Goal: Submit feedback/report problem

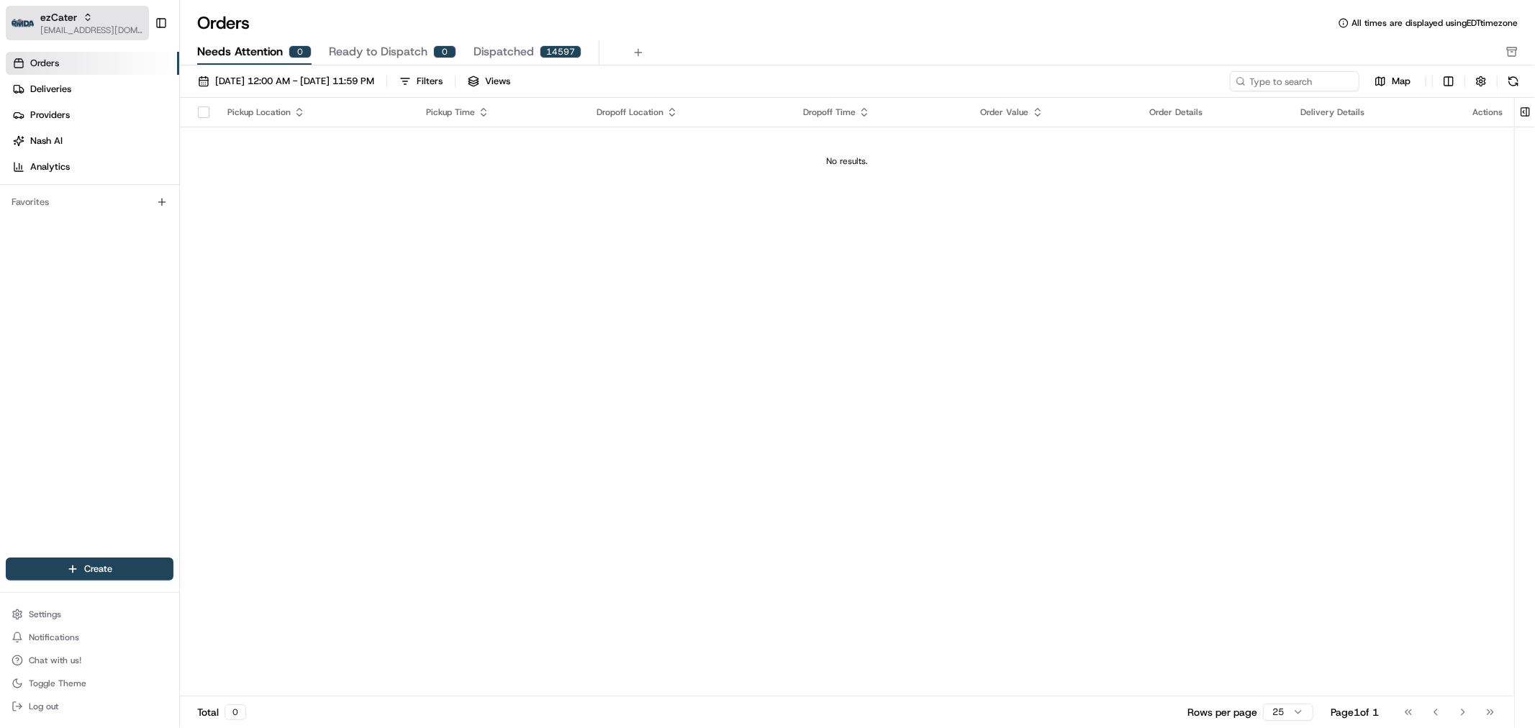
click at [45, 32] on span "[EMAIL_ADDRESS][DOMAIN_NAME]" at bounding box center [91, 30] width 103 height 12
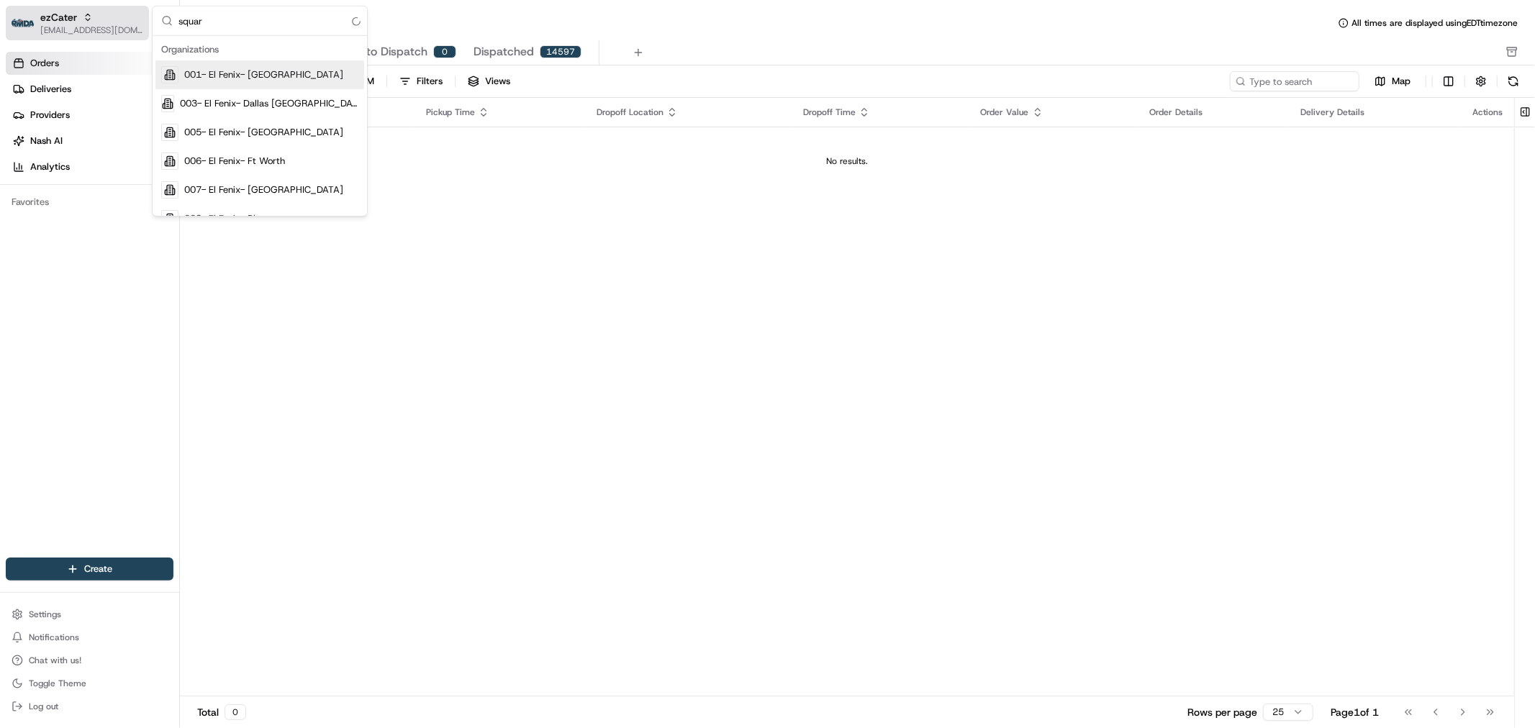
type input "square"
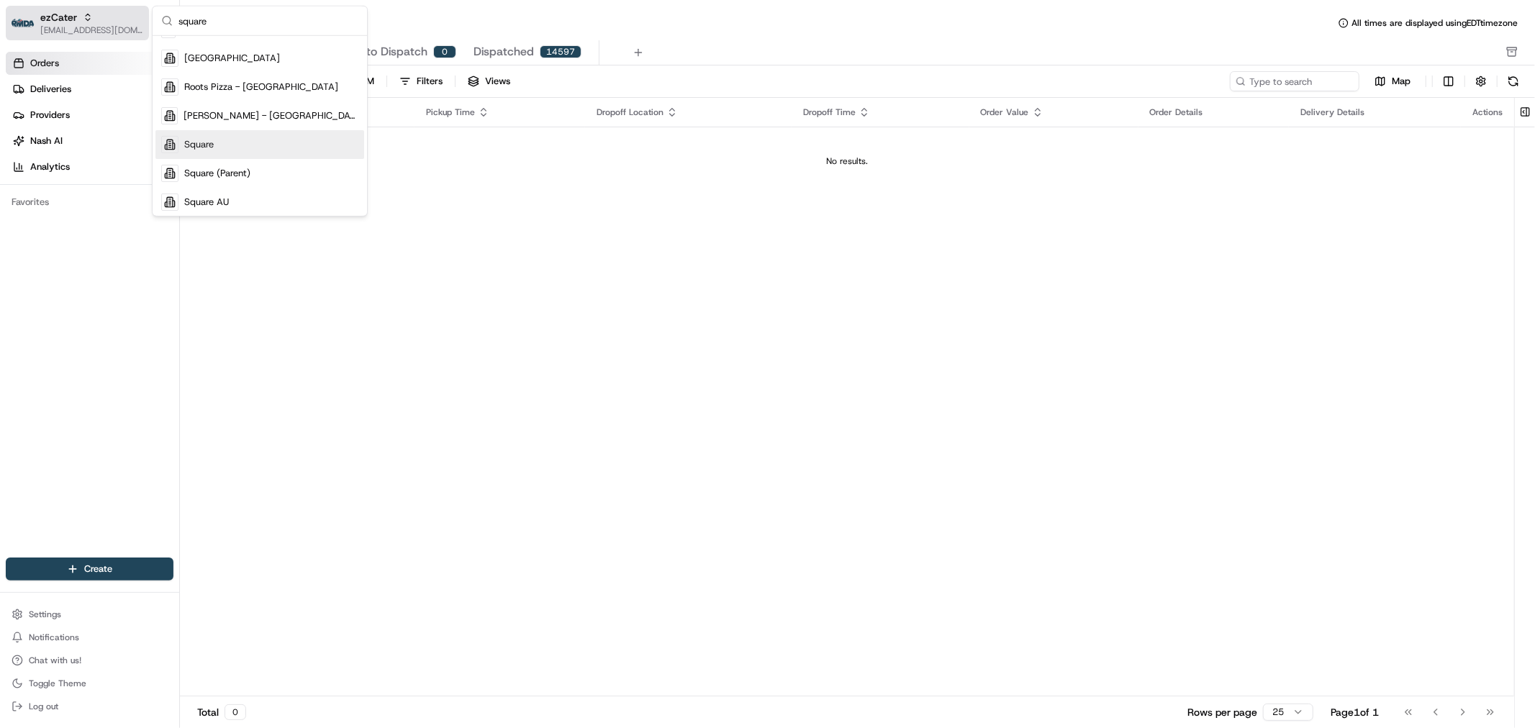
scroll to position [218, 0]
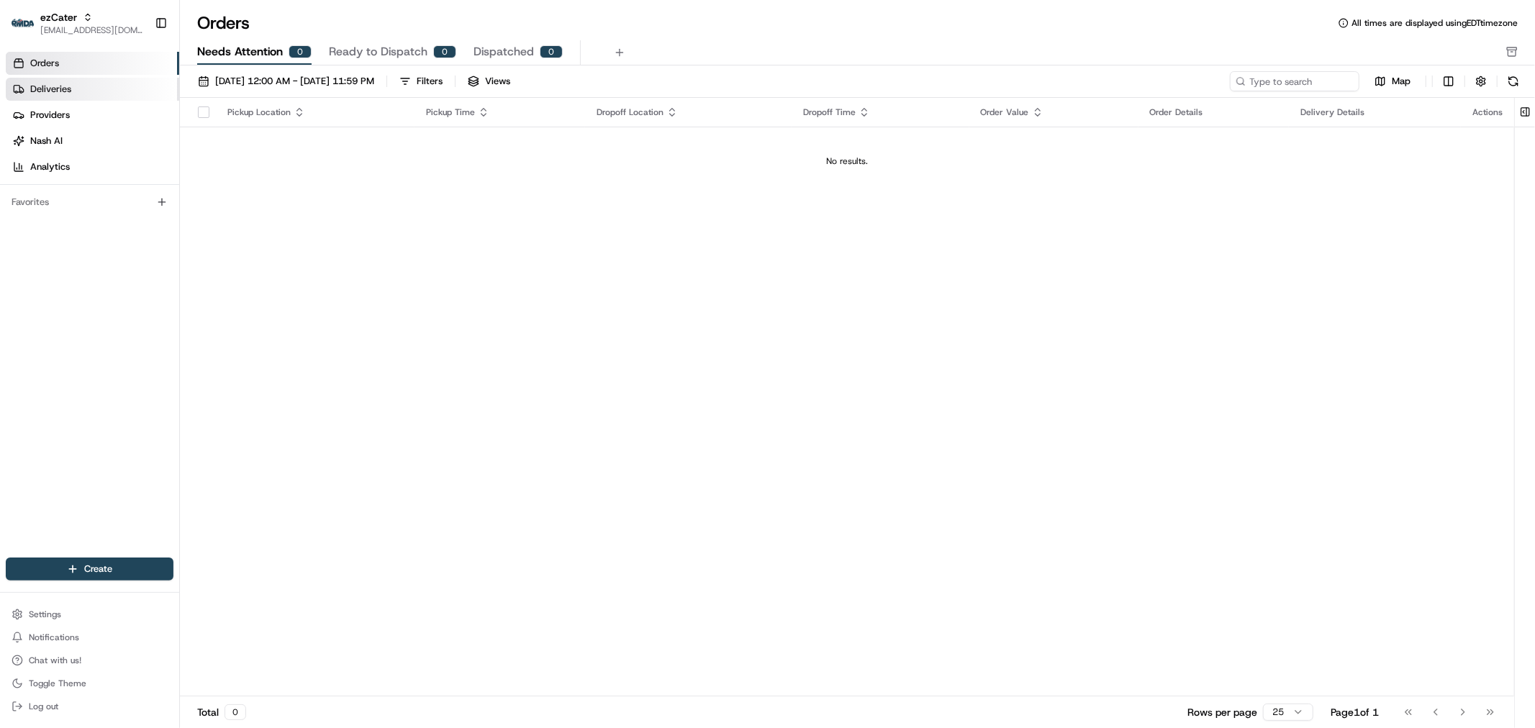
click at [43, 94] on span "Deliveries" at bounding box center [50, 89] width 41 height 13
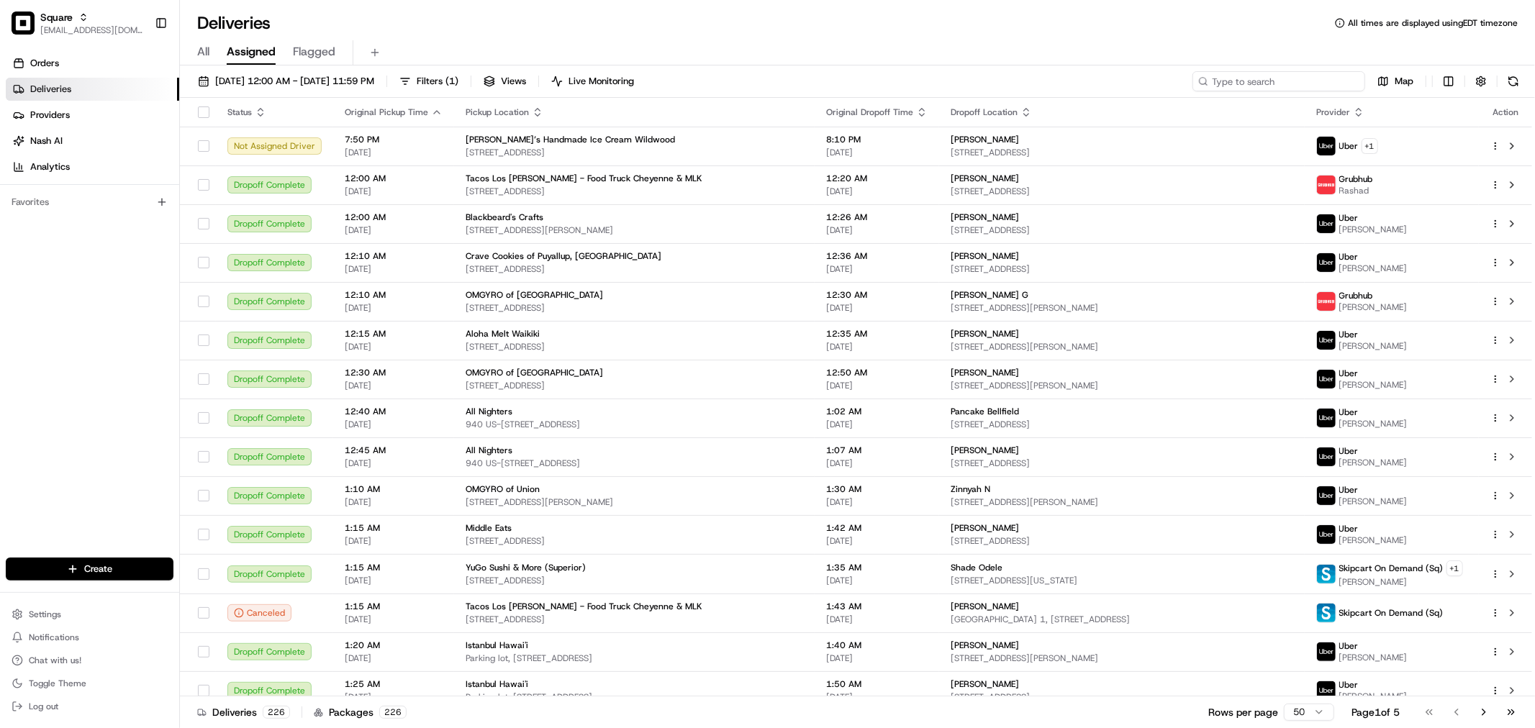
click at [1319, 75] on input at bounding box center [1279, 81] width 173 height 20
paste input "0241952"
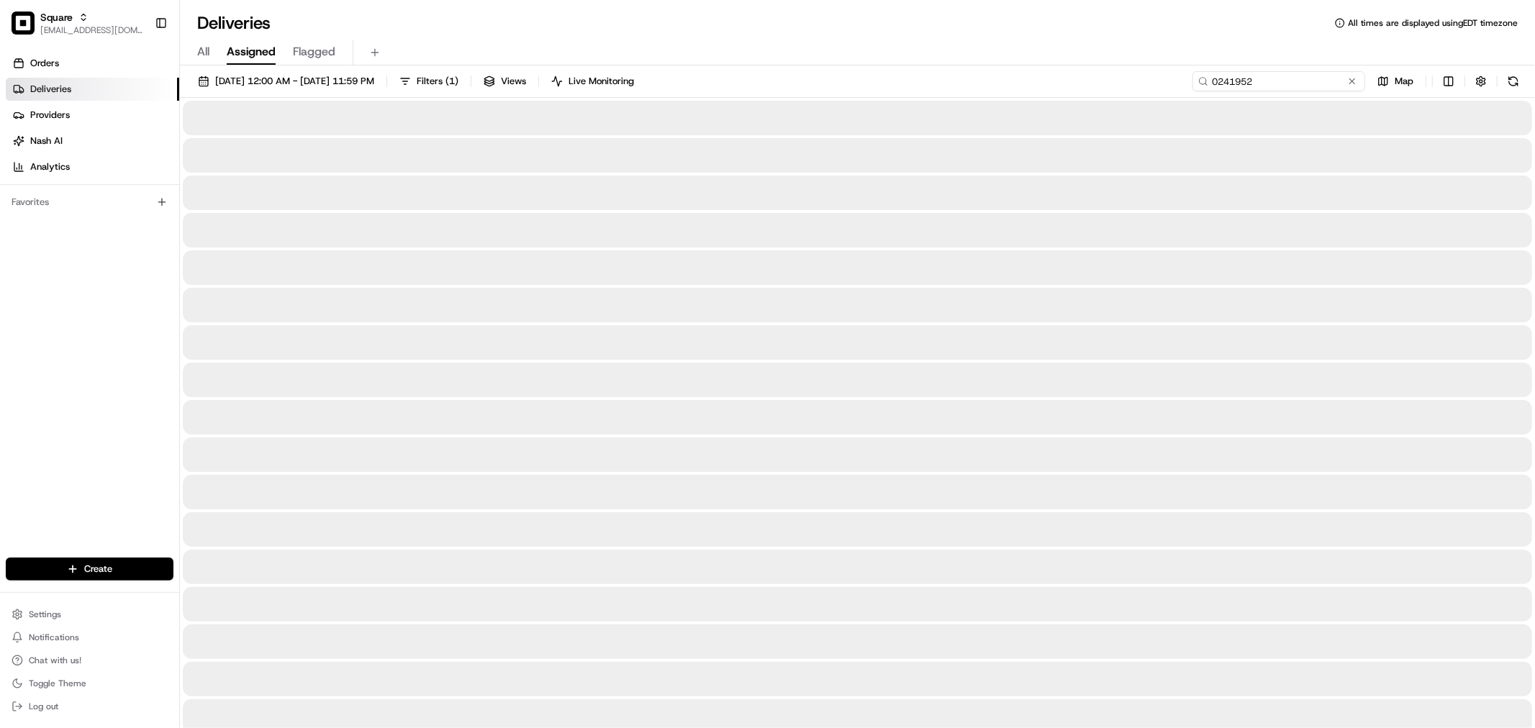
type input "0241952"
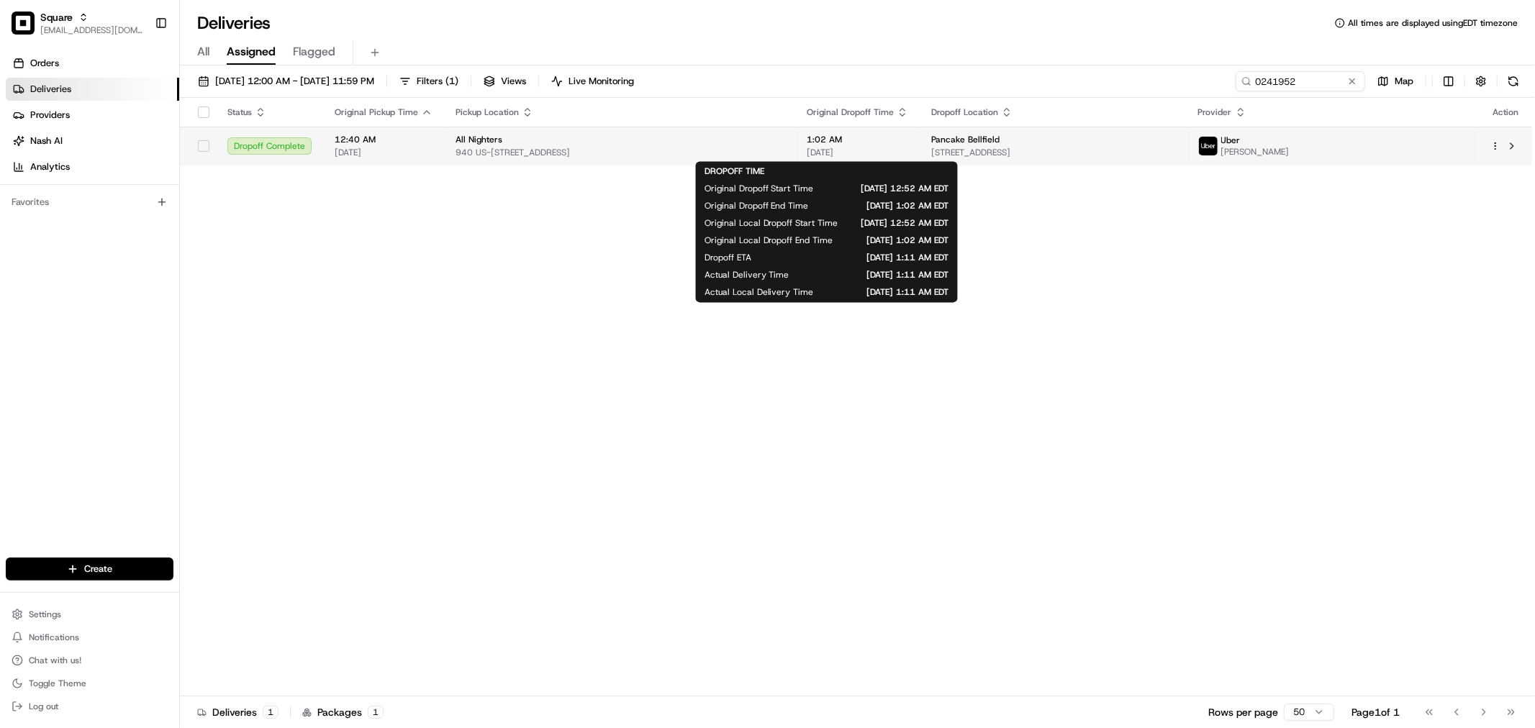
click at [839, 149] on span "[DATE]" at bounding box center [857, 153] width 101 height 12
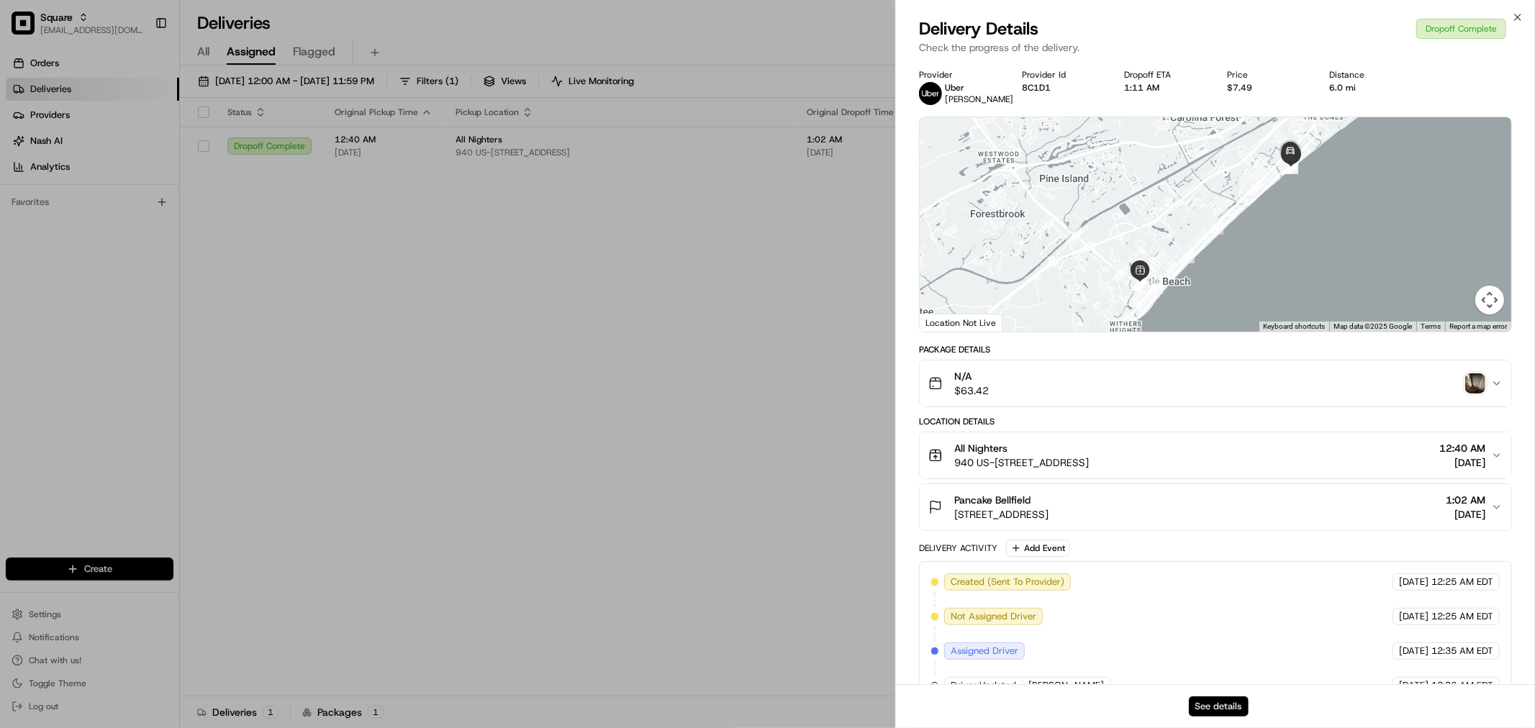
click at [1217, 704] on button "See details" at bounding box center [1219, 707] width 60 height 20
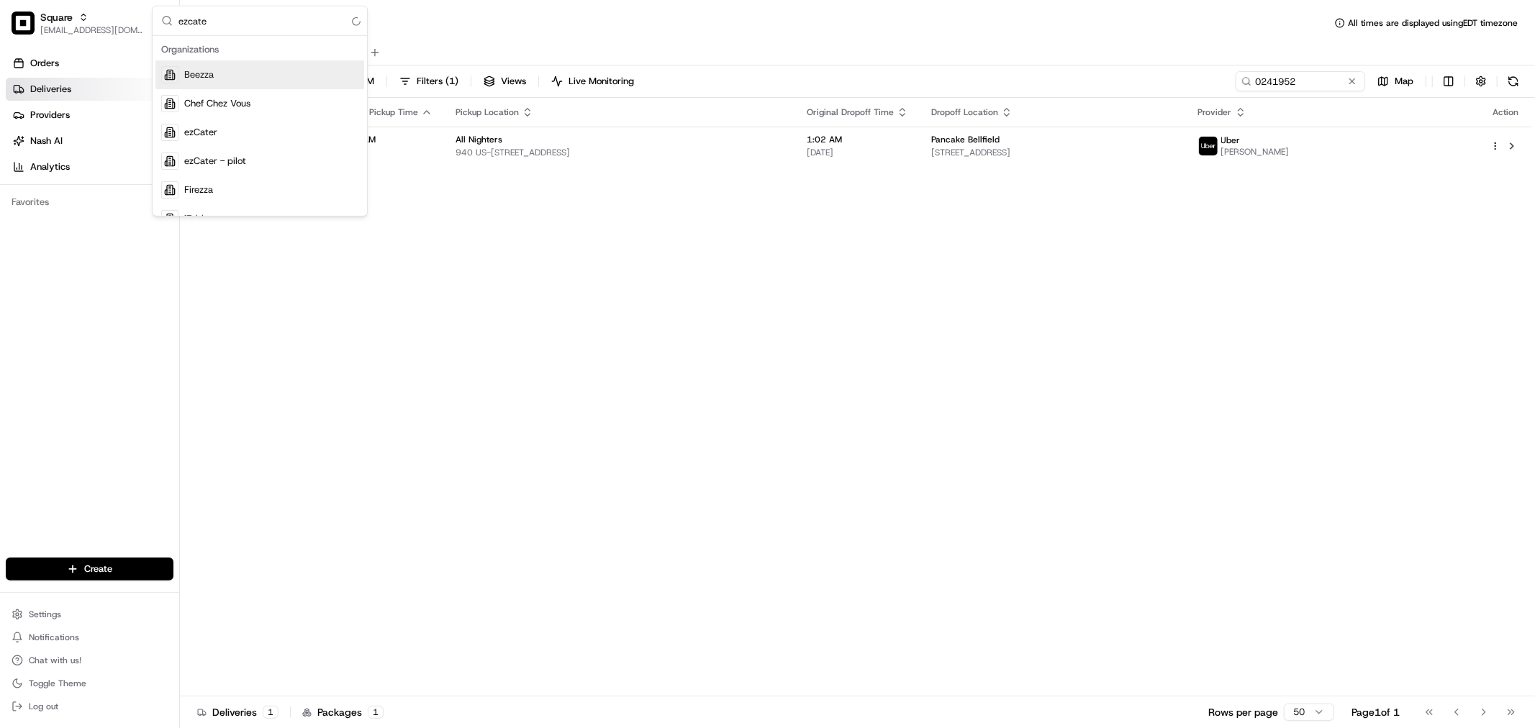
type input "ezcater"
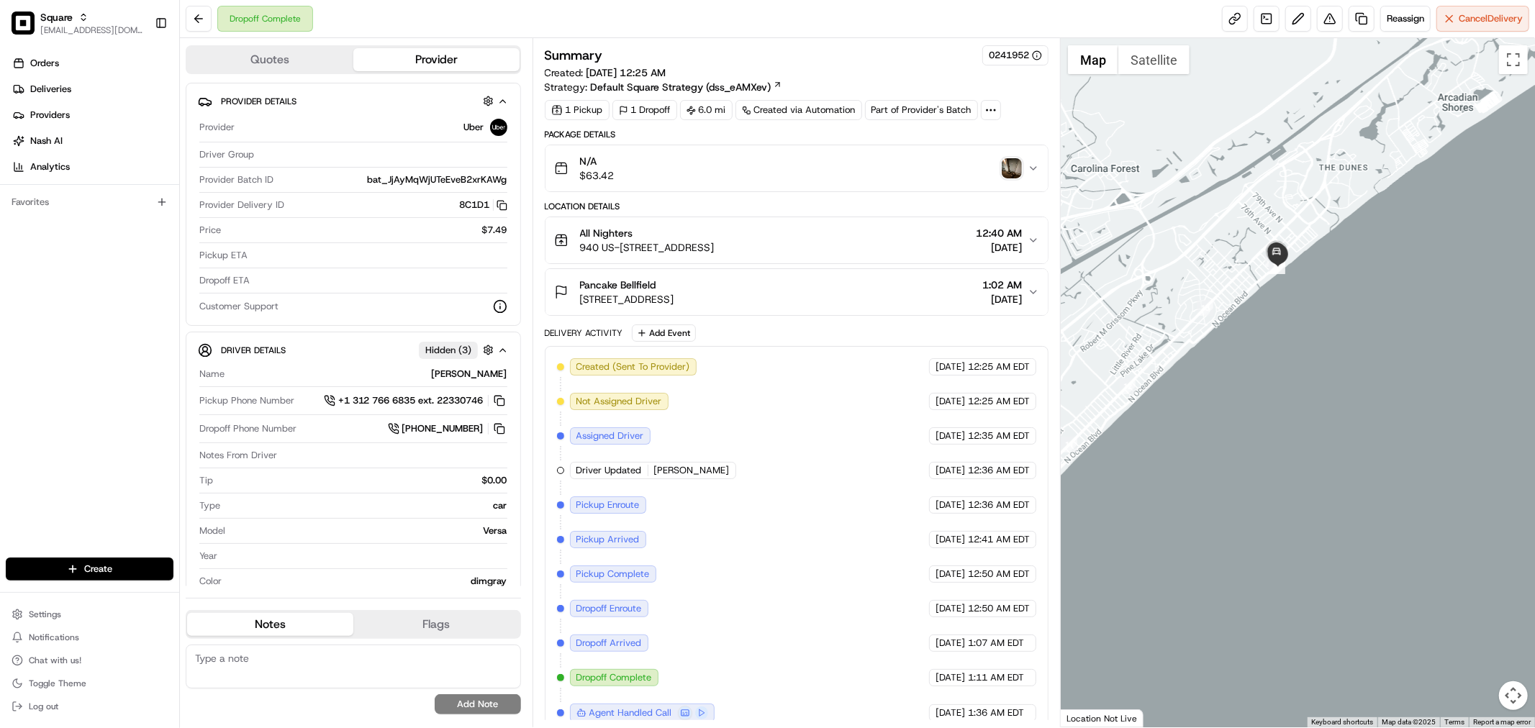
drag, startPoint x: 1389, startPoint y: 315, endPoint x: 1217, endPoint y: 315, distance: 172.0
click at [1217, 315] on div at bounding box center [1298, 383] width 474 height 690
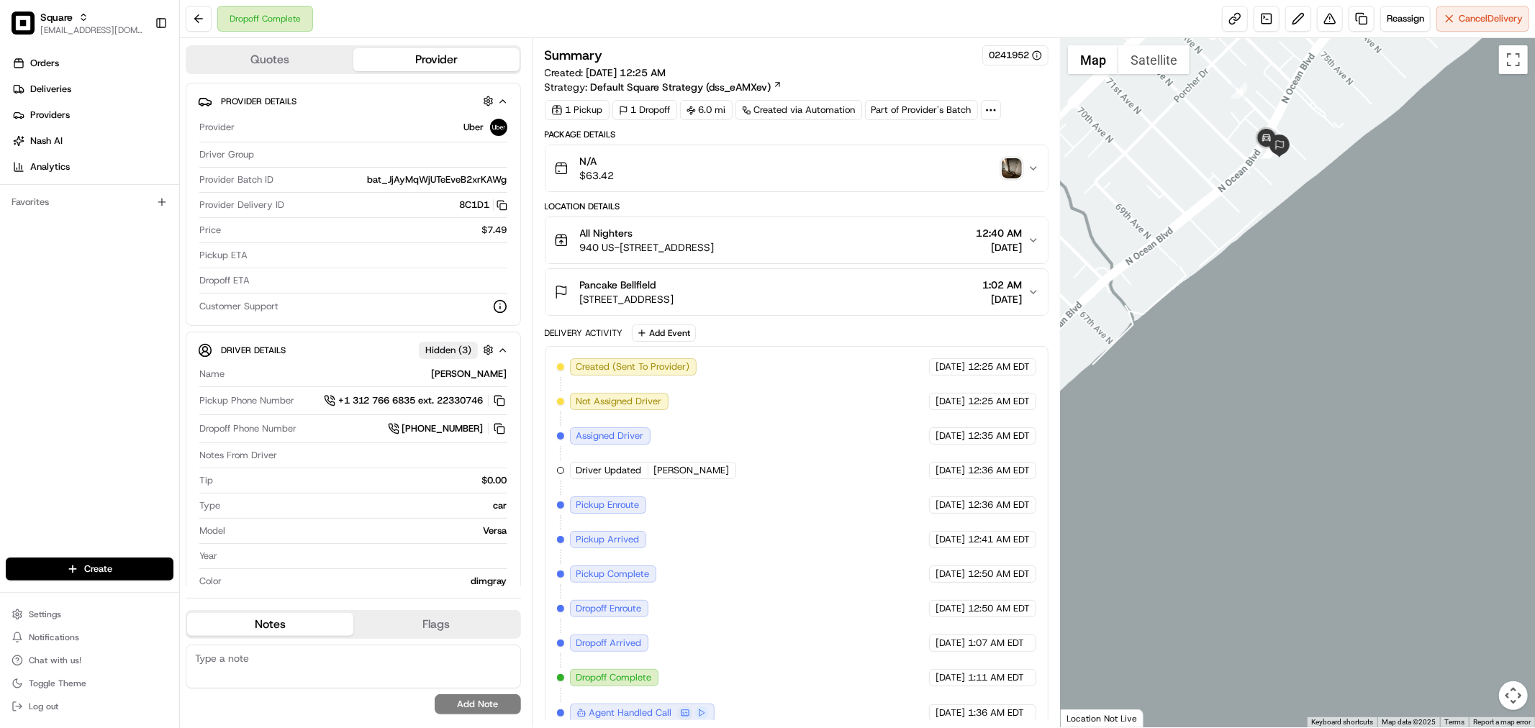
click at [1234, 160] on div at bounding box center [1298, 383] width 474 height 690
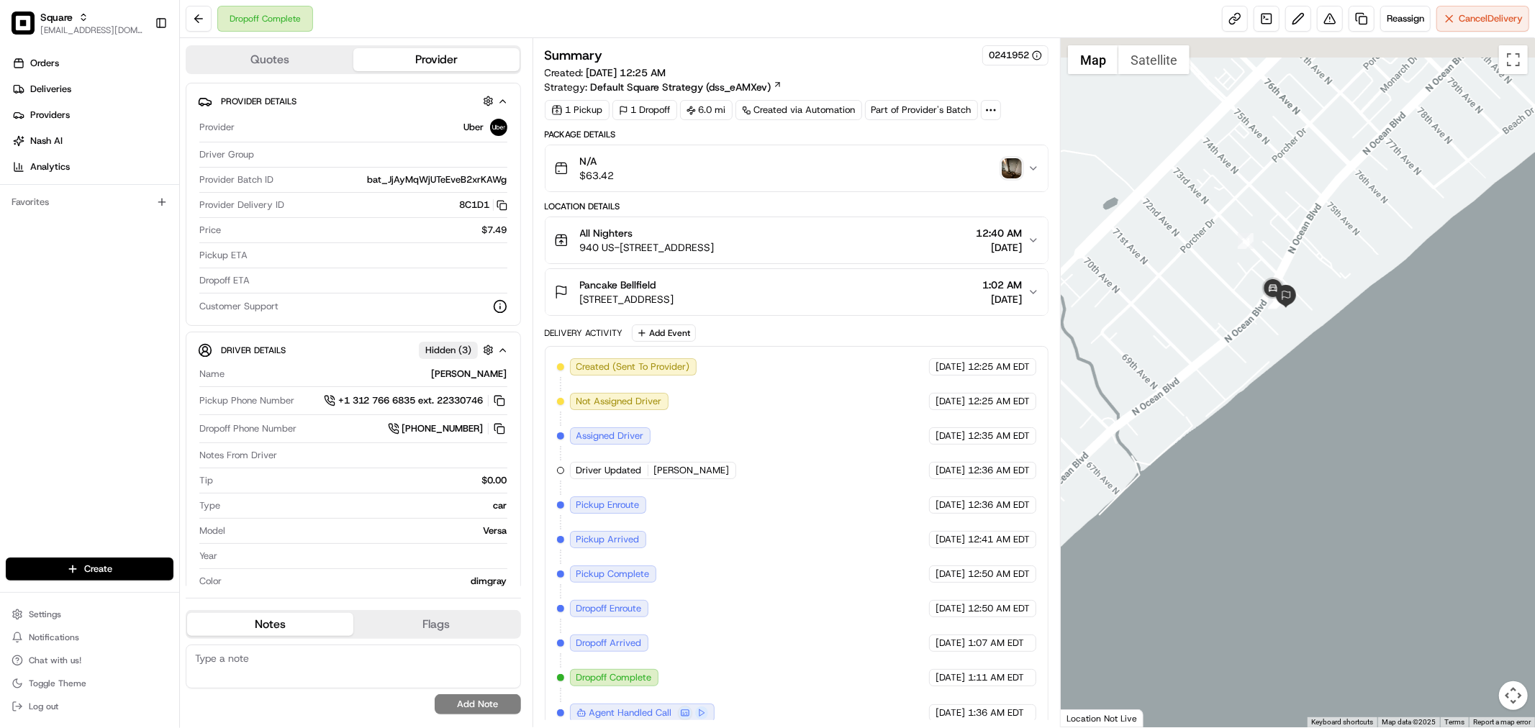
drag, startPoint x: 1233, startPoint y: 160, endPoint x: 1240, endPoint y: 320, distance: 160.7
click at [1240, 320] on div at bounding box center [1298, 383] width 474 height 690
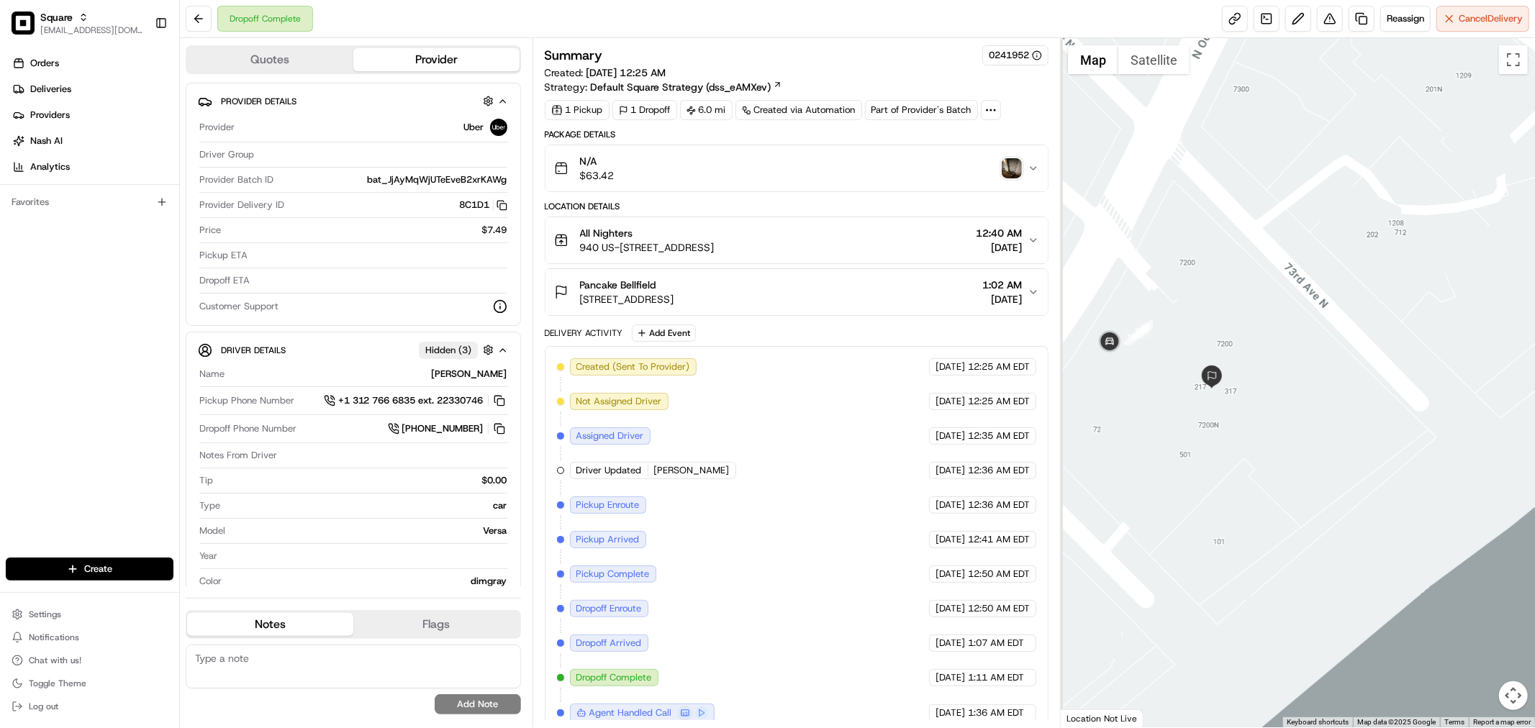
drag, startPoint x: 1173, startPoint y: 469, endPoint x: 1256, endPoint y: 470, distance: 82.8
click at [1256, 470] on div at bounding box center [1298, 383] width 474 height 690
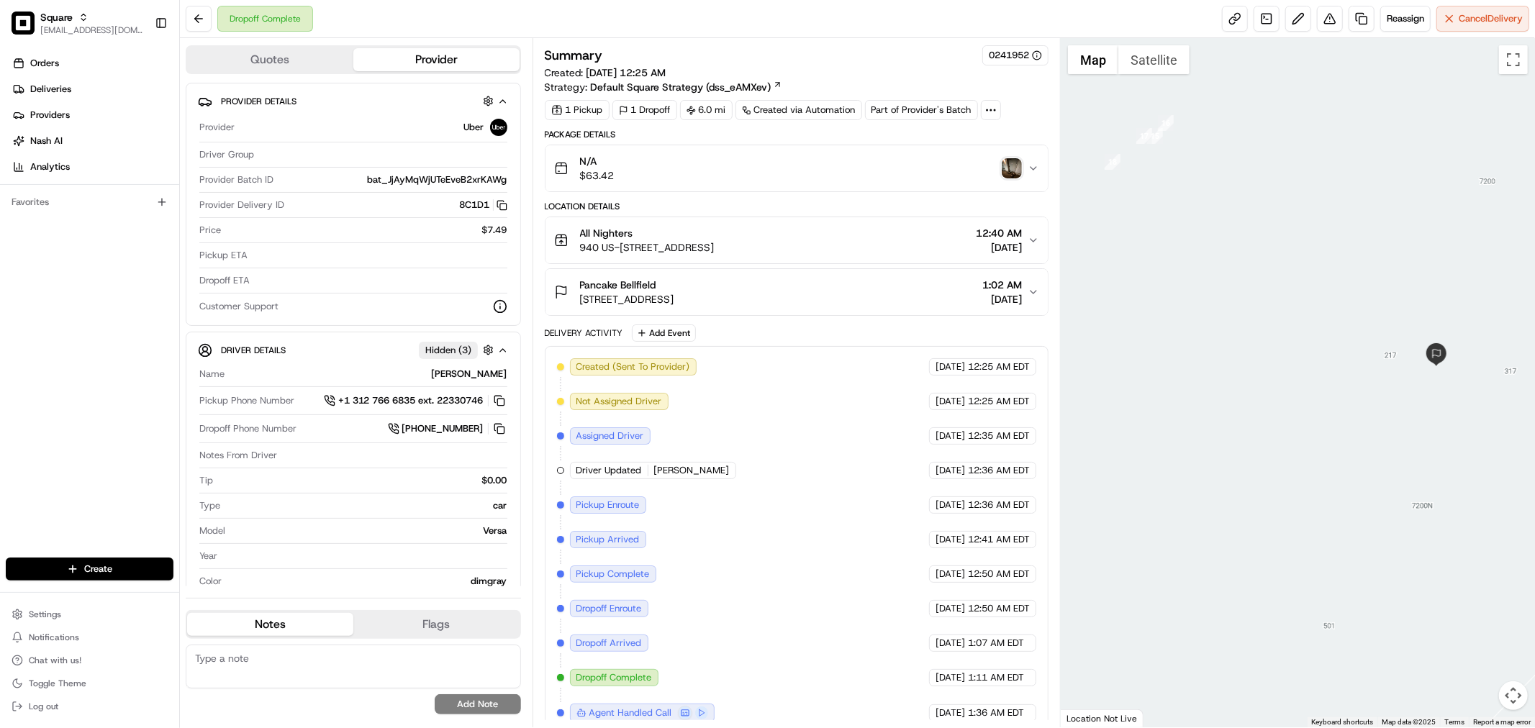
drag, startPoint x: 1255, startPoint y: 397, endPoint x: 1345, endPoint y: 403, distance: 89.5
click at [1345, 403] on div at bounding box center [1298, 383] width 474 height 690
click at [996, 163] on div "N/A $63.42" at bounding box center [791, 168] width 474 height 29
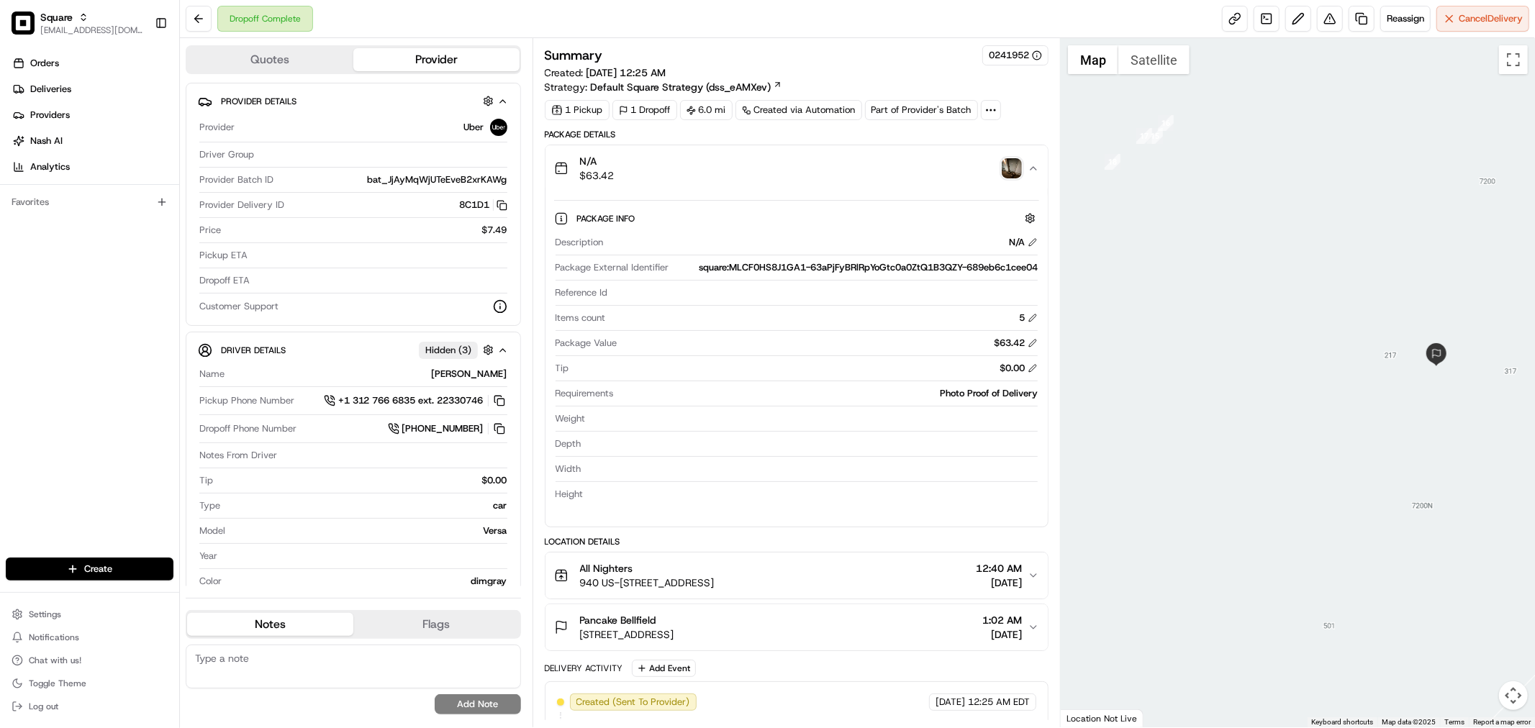
click at [1003, 164] on img "button" at bounding box center [1012, 168] width 20 height 20
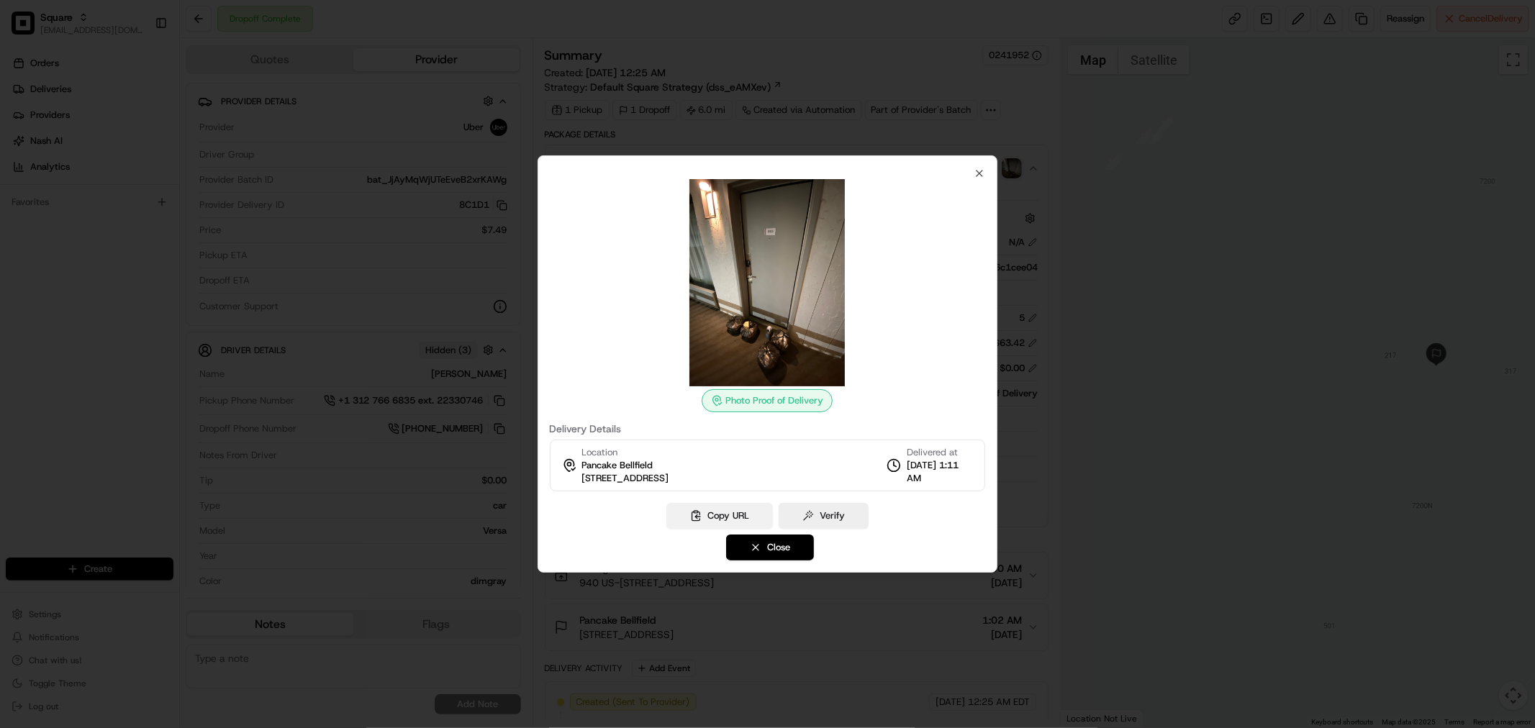
click at [727, 512] on button "Copy URL" at bounding box center [719, 516] width 107 height 26
click at [979, 178] on icon "button" at bounding box center [980, 174] width 12 height 12
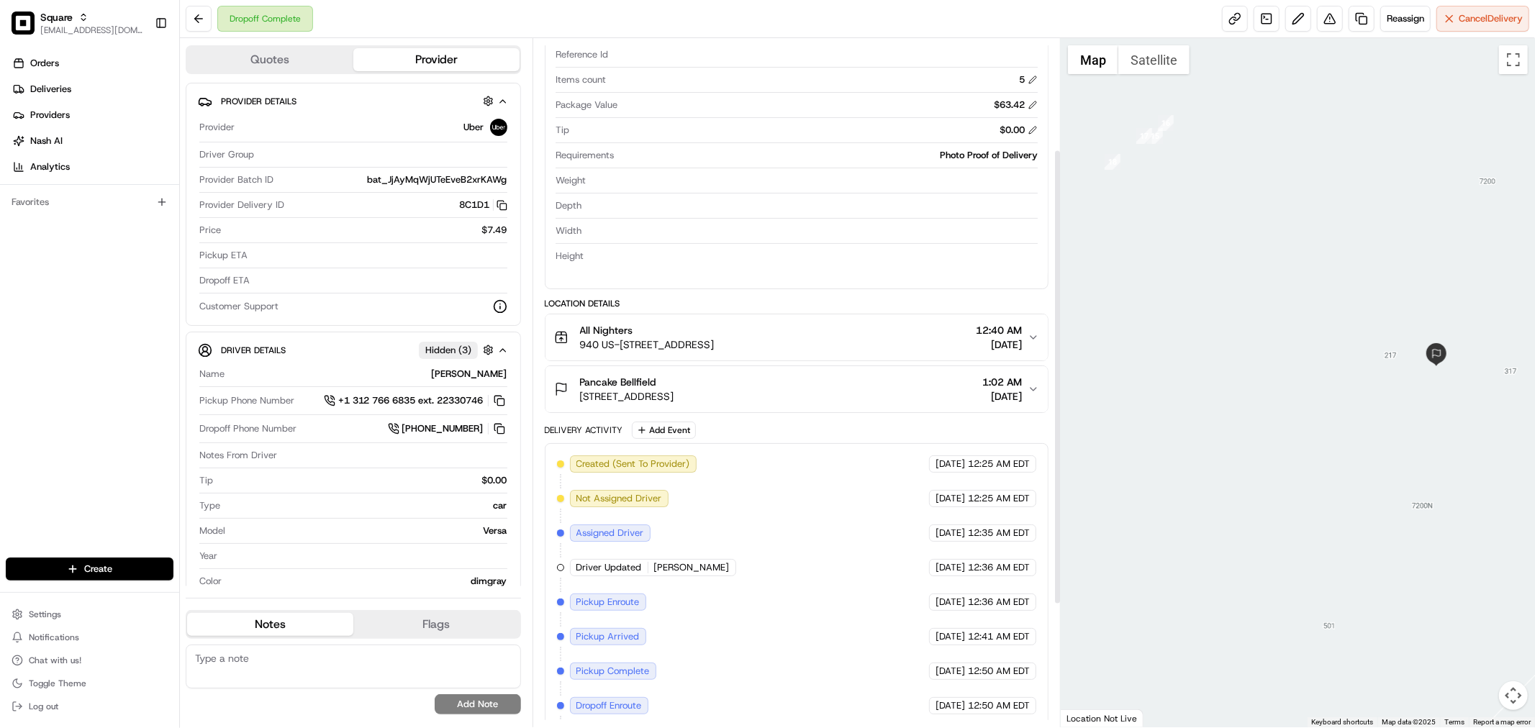
scroll to position [240, 0]
click at [1009, 397] on span "[DATE]" at bounding box center [1002, 395] width 40 height 14
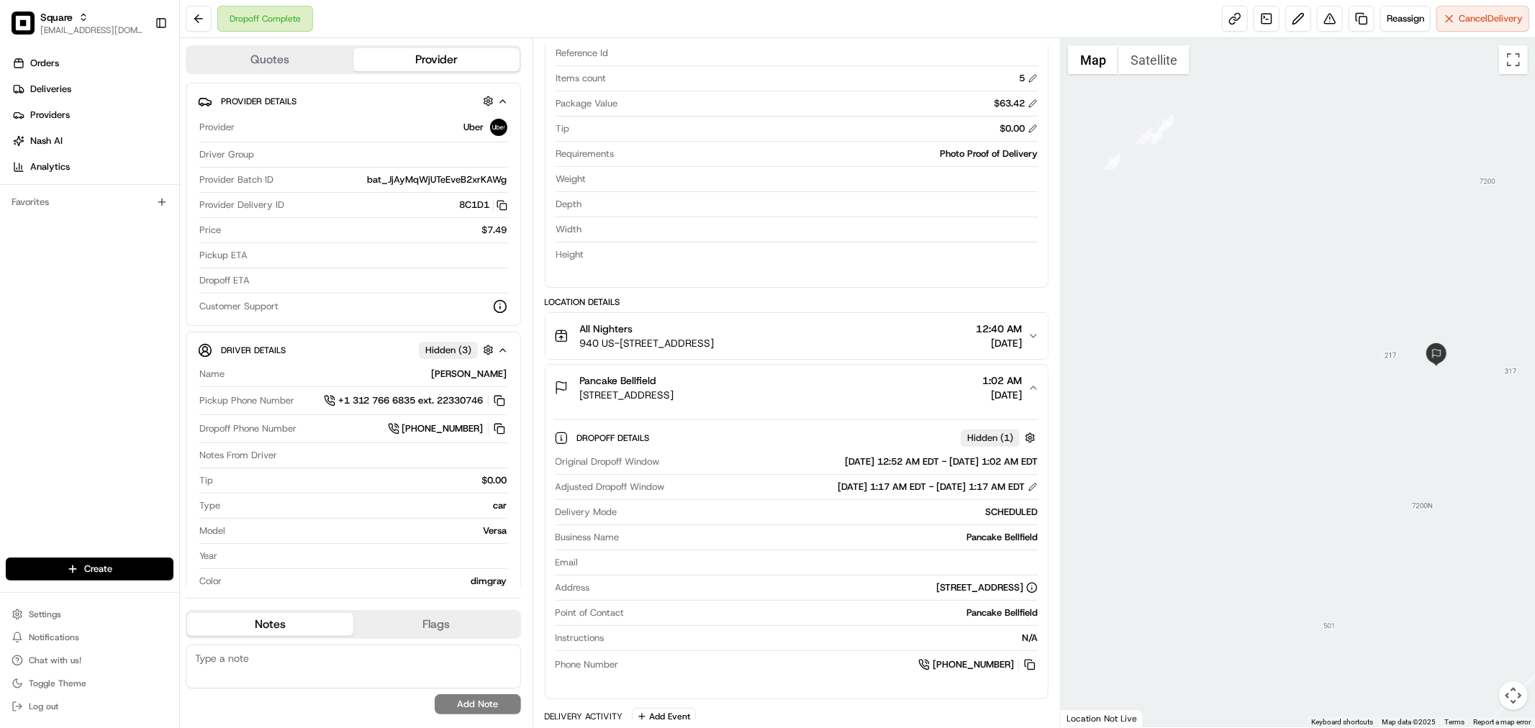
click at [1034, 381] on button "Pancake Bellfield 7200 N Ocean Blvd # 663, Myrtle Beach, SC 29572, USA 1:02 AM …" at bounding box center [797, 388] width 502 height 46
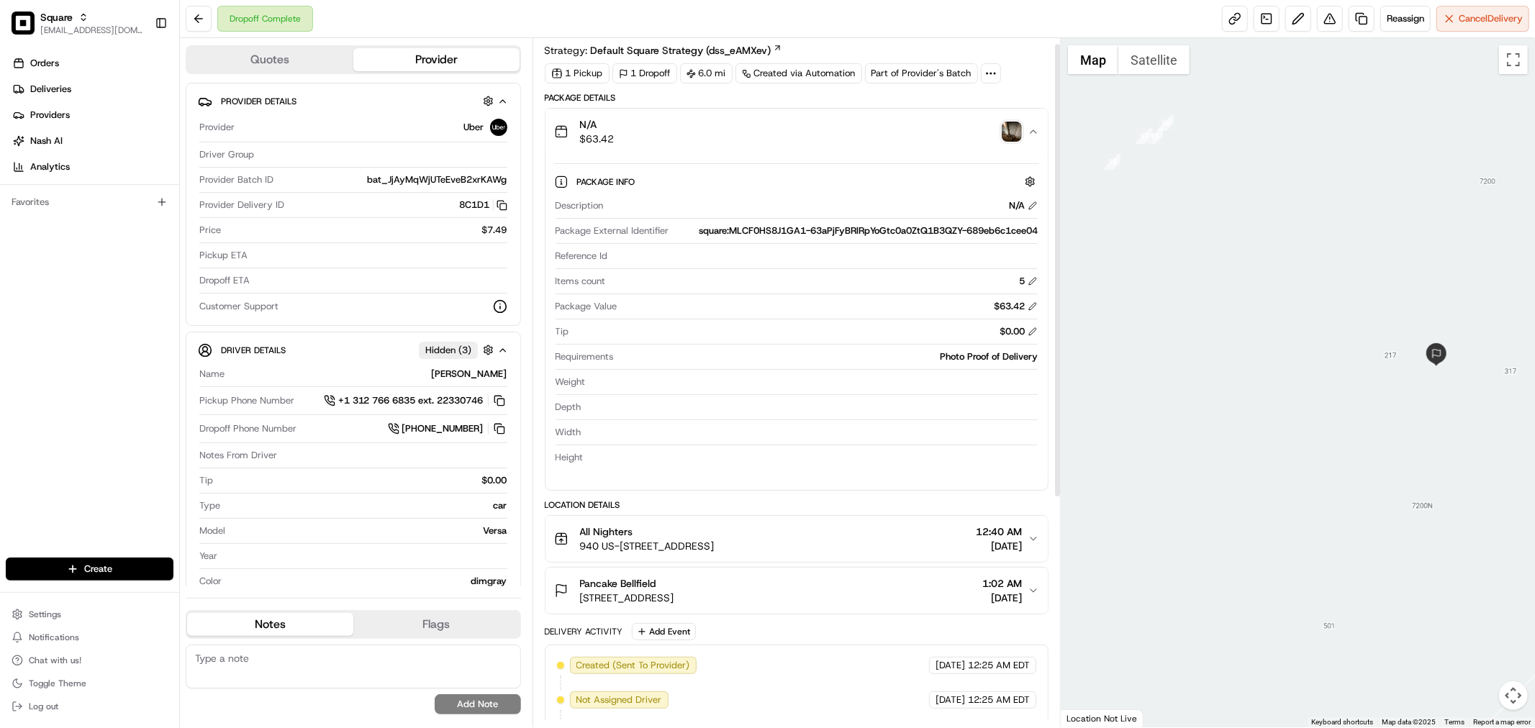
scroll to position [0, 0]
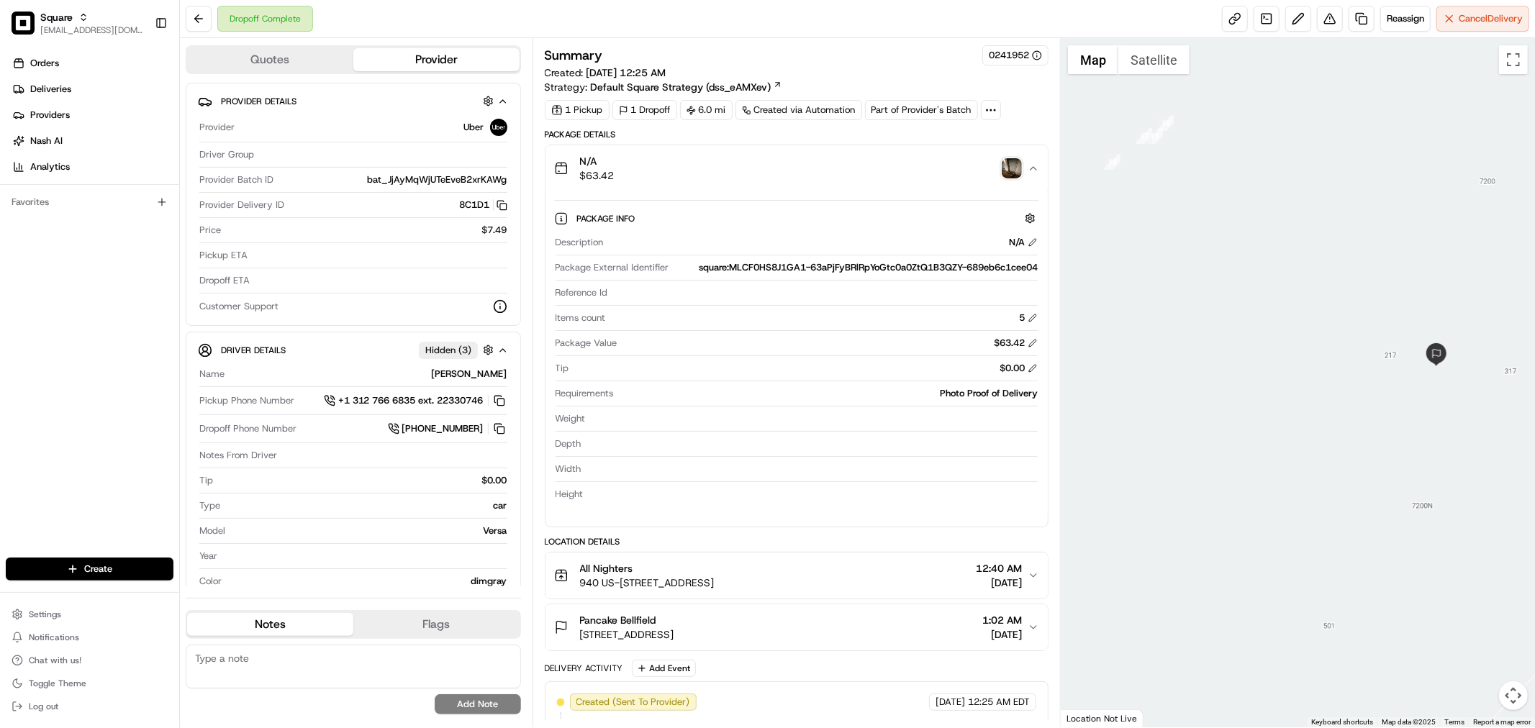
click at [1029, 184] on button "N/A $63.42" at bounding box center [797, 168] width 502 height 46
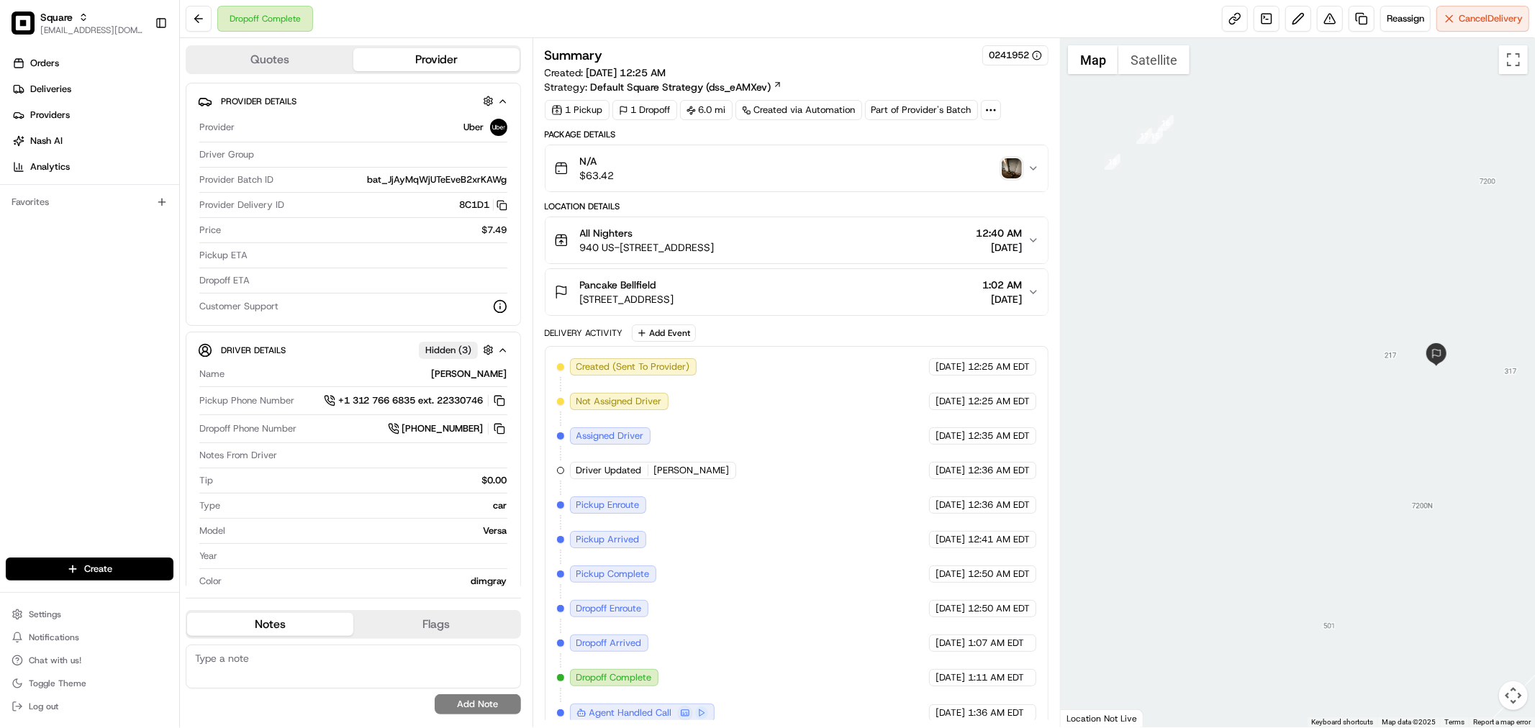
click at [1010, 276] on button "Pancake Bellfield 7200 N Ocean Blvd # 663, Myrtle Beach, SC 29572, USA 1:02 AM …" at bounding box center [797, 292] width 502 height 46
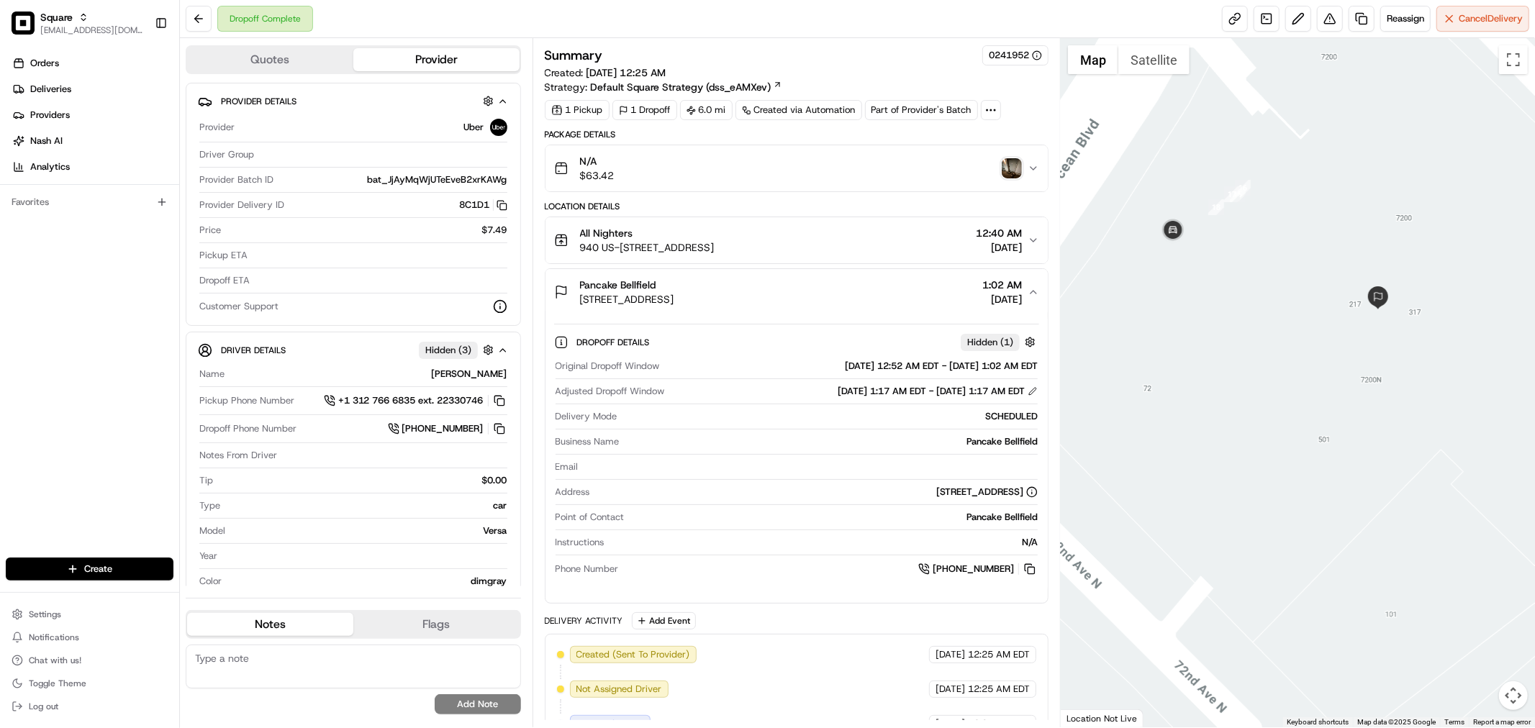
click at [1033, 290] on icon "button" at bounding box center [1034, 292] width 12 height 12
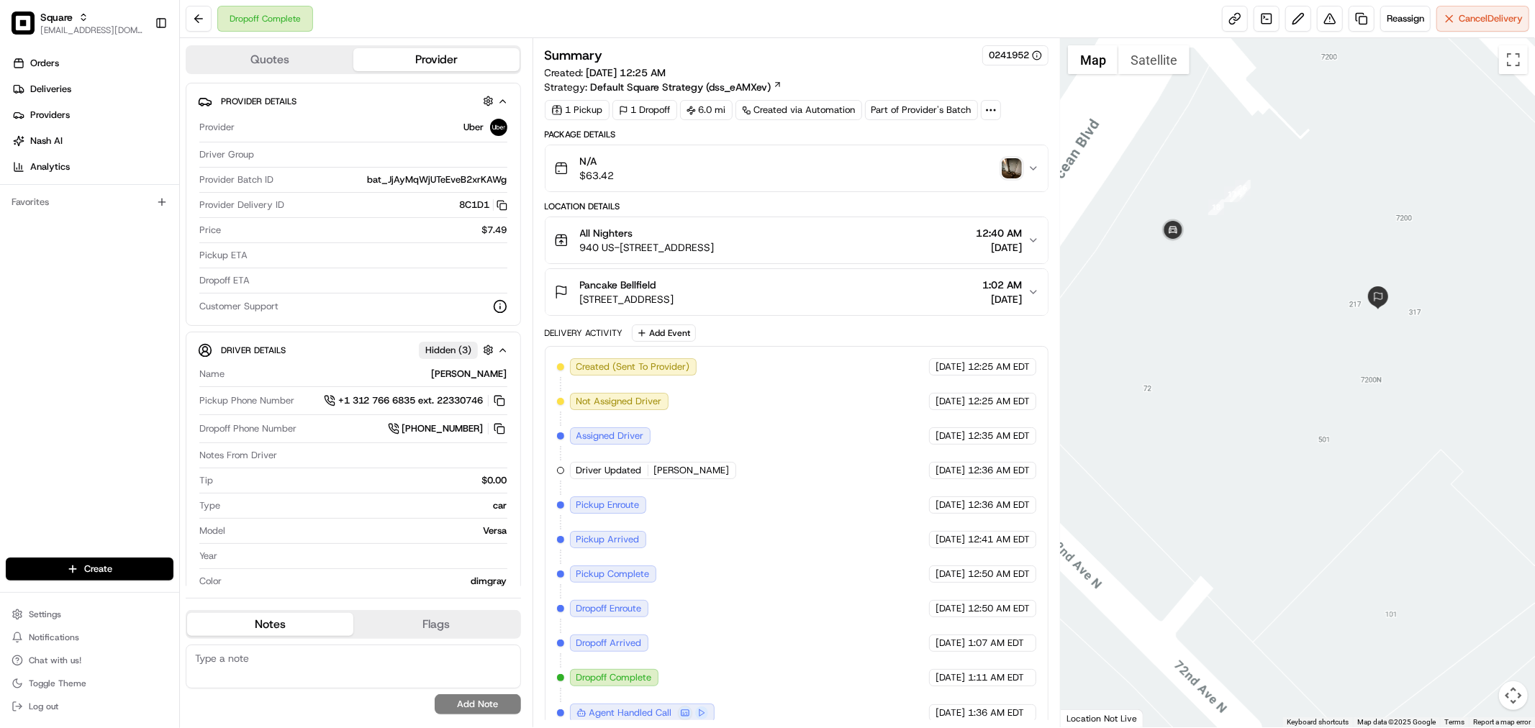
click at [1034, 307] on button "Pancake Bellfield 7200 N Ocean Blvd # 663, Myrtle Beach, SC 29572, USA 1:02 AM …" at bounding box center [797, 292] width 502 height 46
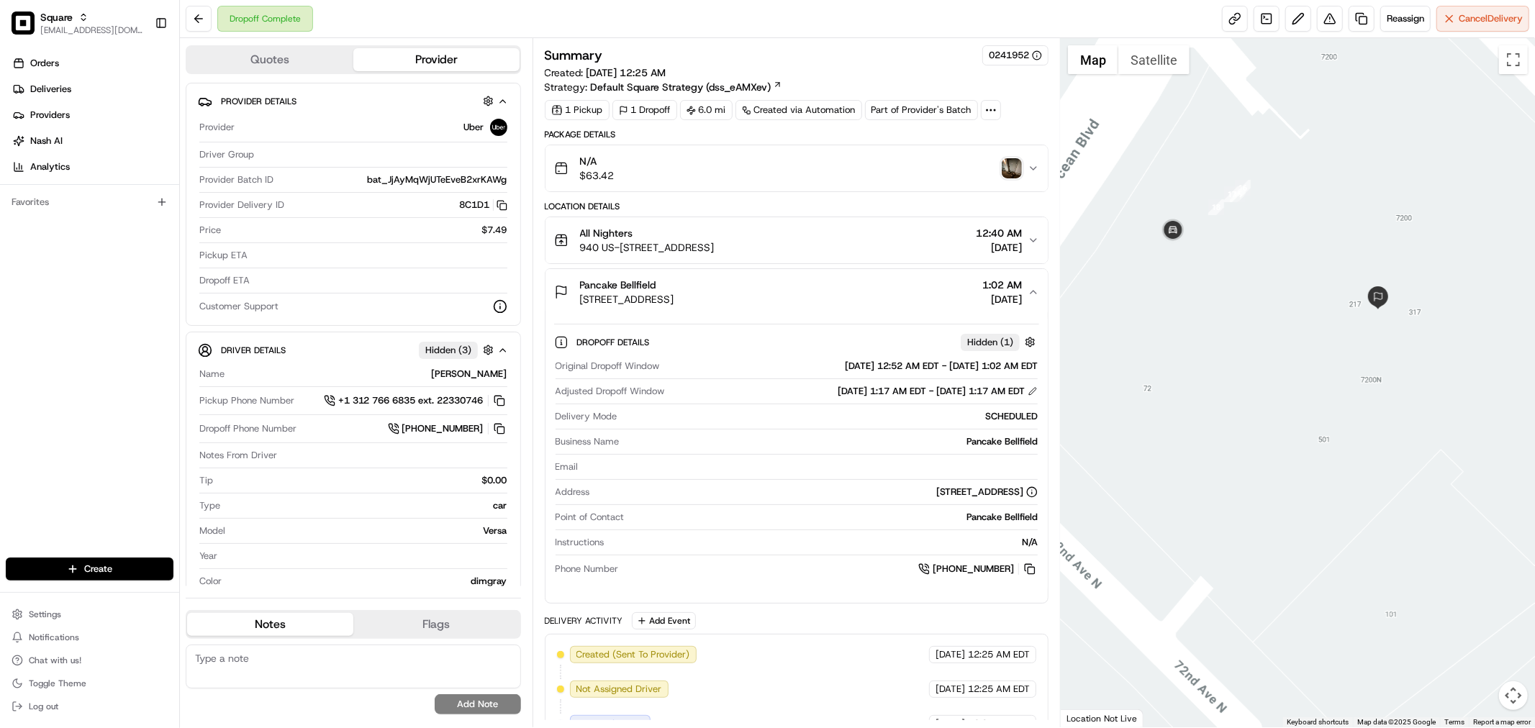
click at [1034, 307] on button "Pancake Bellfield 7200 N Ocean Blvd # 663, Myrtle Beach, SC 29572, USA 1:02 AM …" at bounding box center [797, 292] width 502 height 46
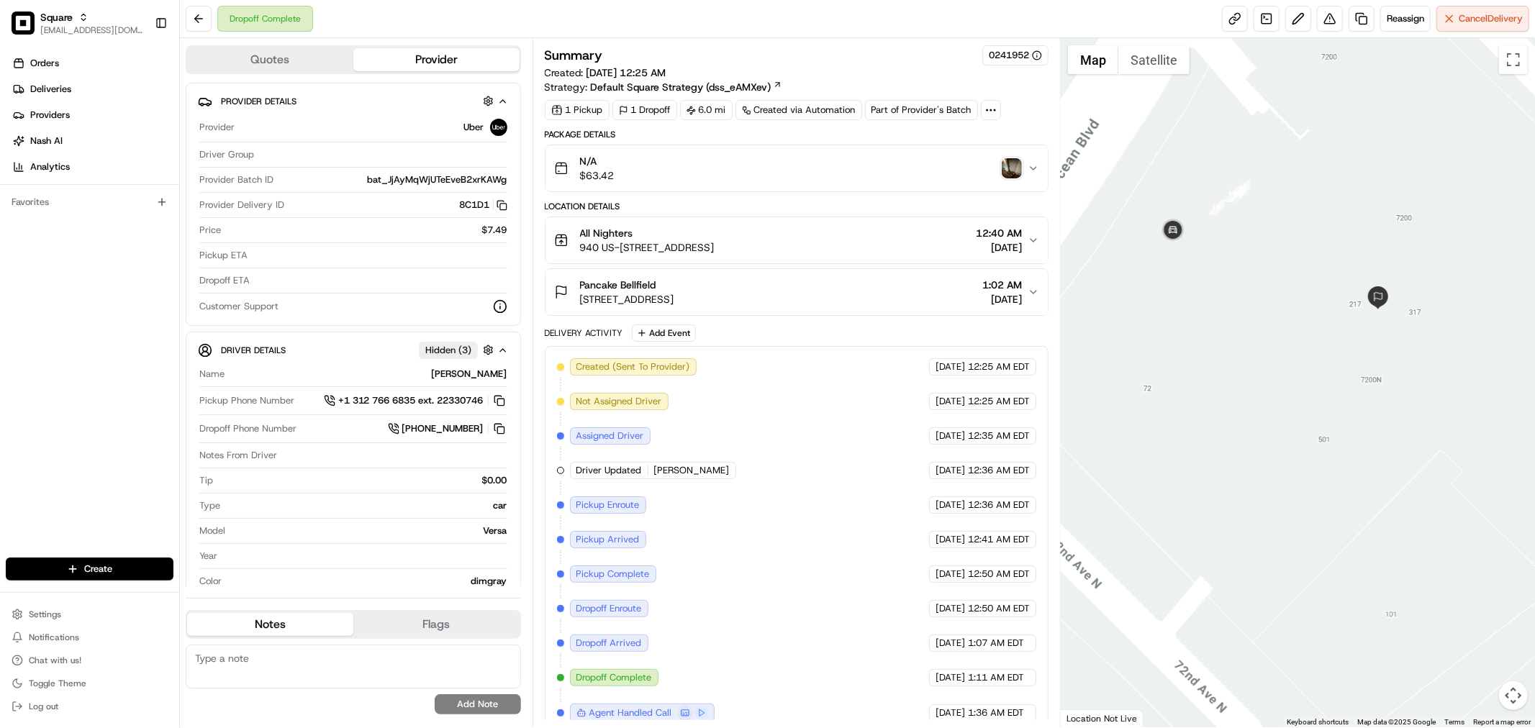
click at [944, 187] on button "N/A $63.42" at bounding box center [797, 168] width 502 height 46
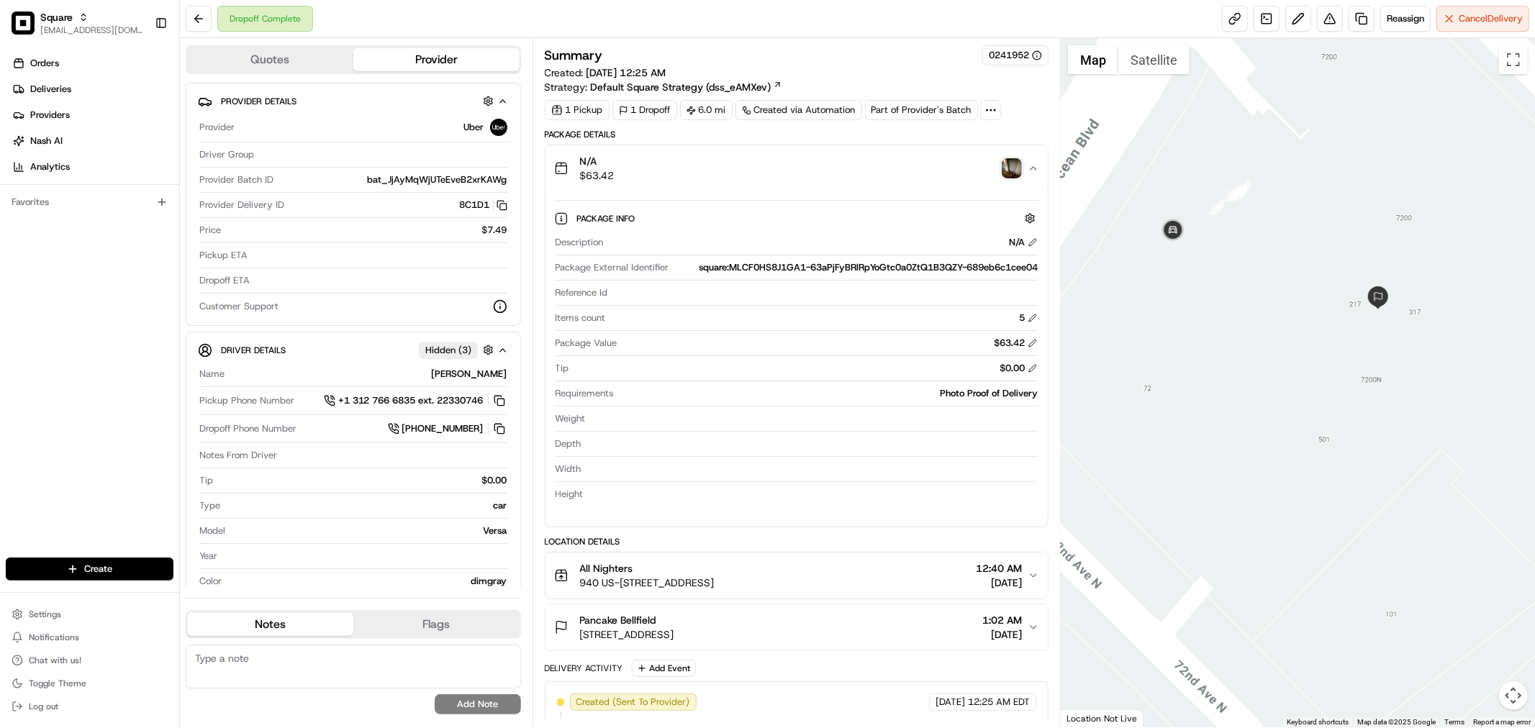
click at [944, 187] on button "N/A $63.42" at bounding box center [797, 168] width 502 height 46
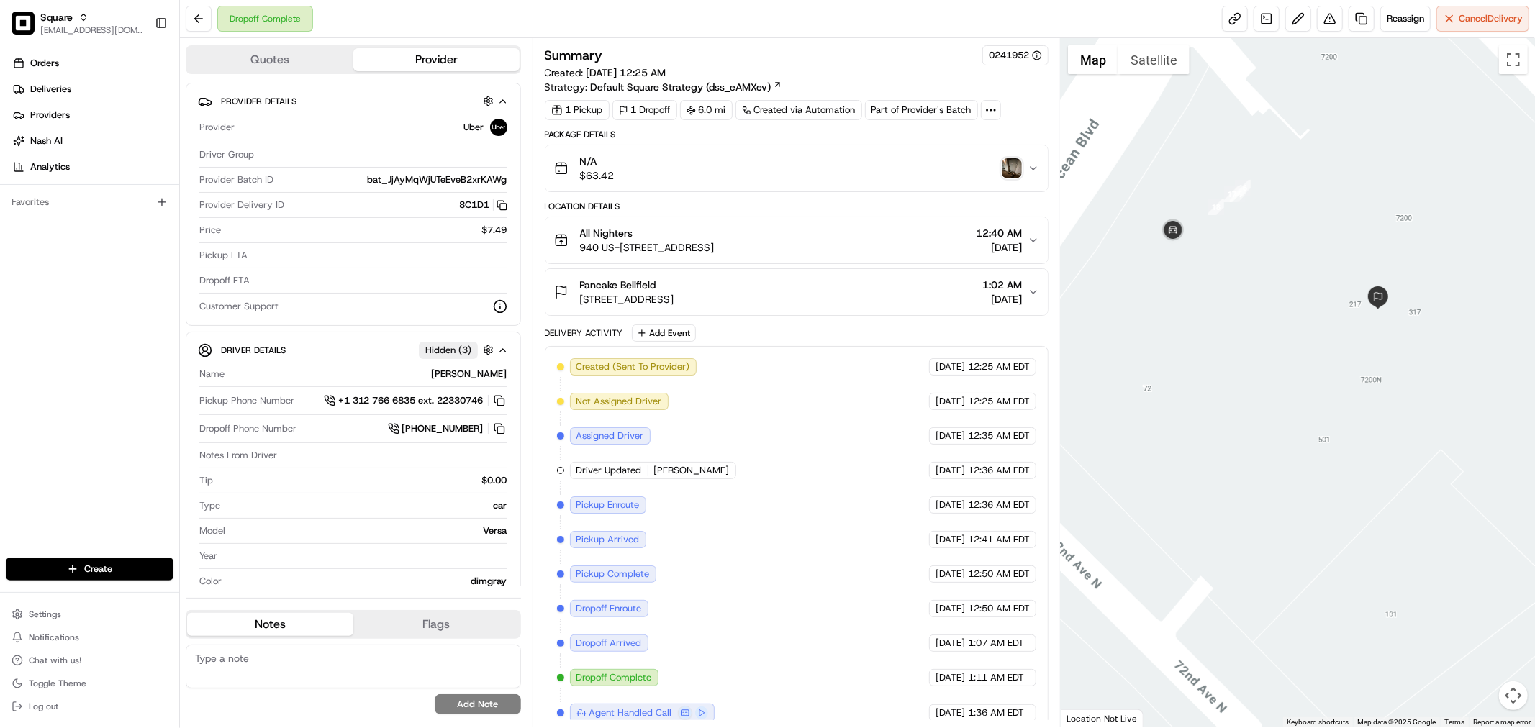
click at [980, 245] on span "[DATE]" at bounding box center [999, 247] width 46 height 14
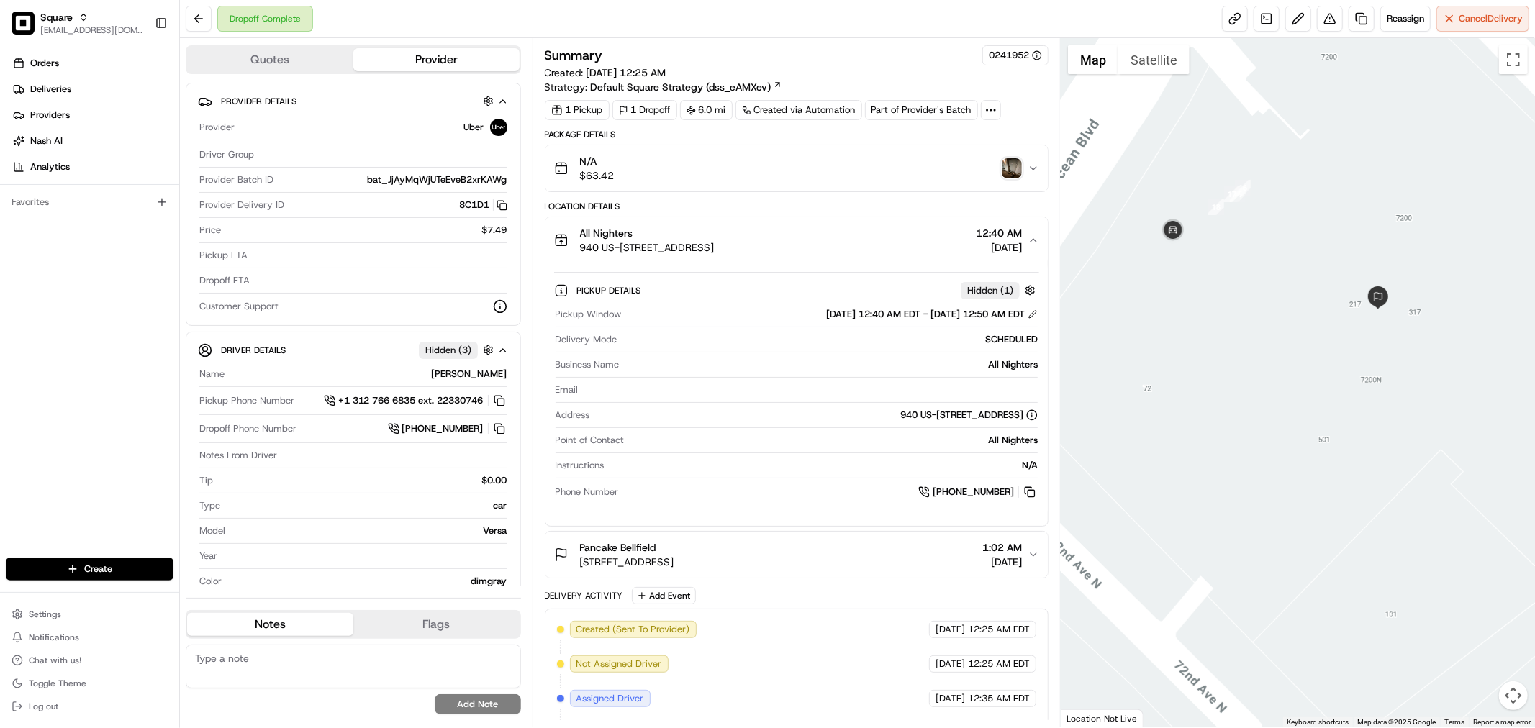
drag, startPoint x: 980, startPoint y: 245, endPoint x: 992, endPoint y: 243, distance: 12.4
click at [980, 245] on span "[DATE]" at bounding box center [999, 247] width 46 height 14
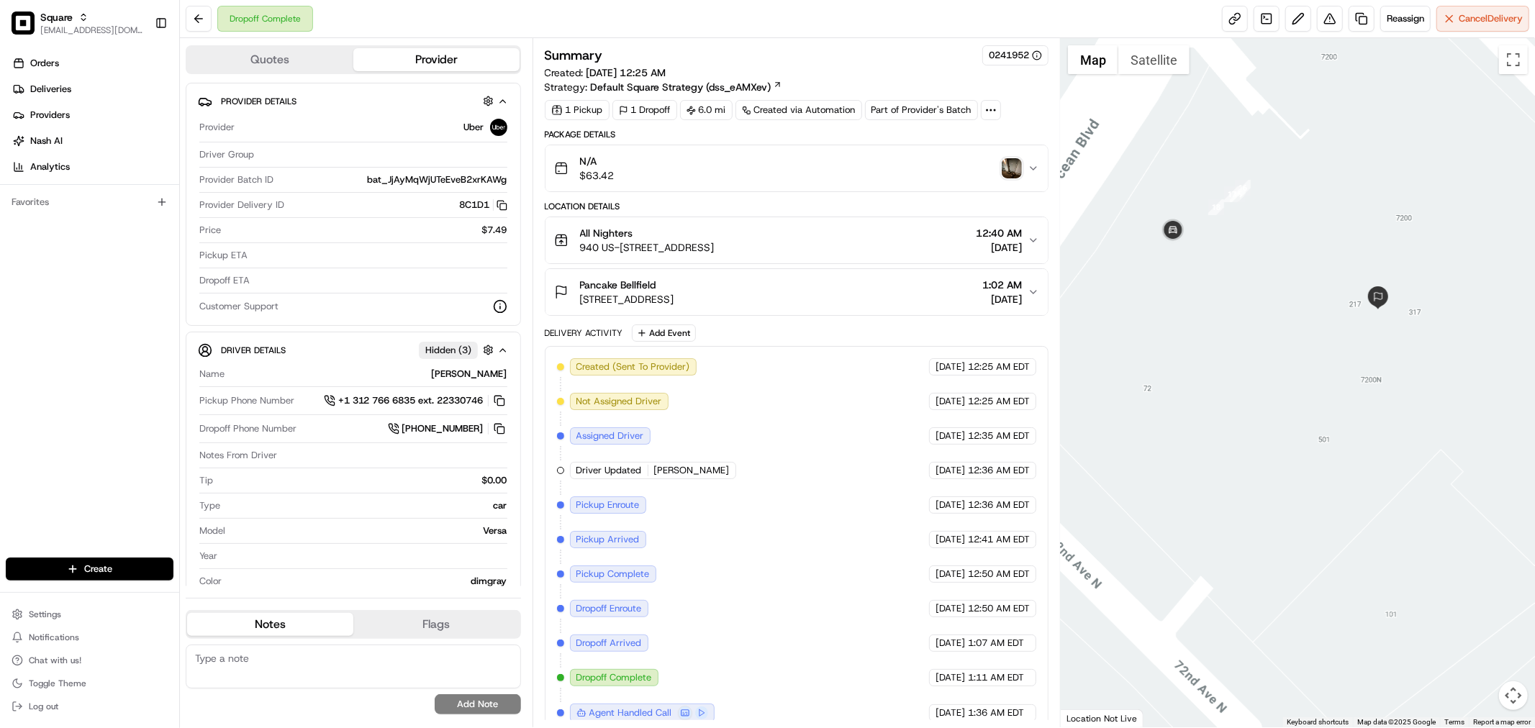
click at [1028, 294] on icon "button" at bounding box center [1034, 292] width 12 height 12
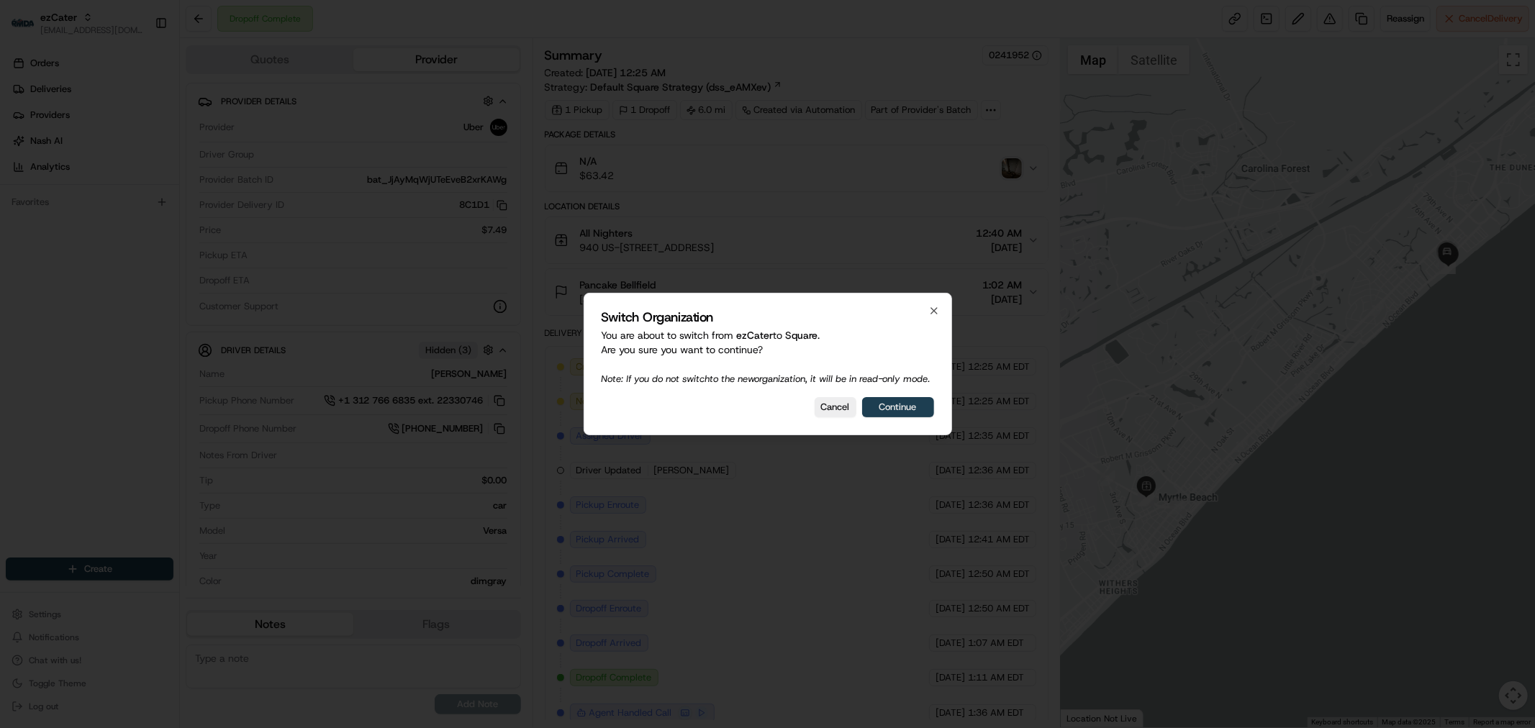
click at [897, 415] on button "Continue" at bounding box center [898, 407] width 72 height 20
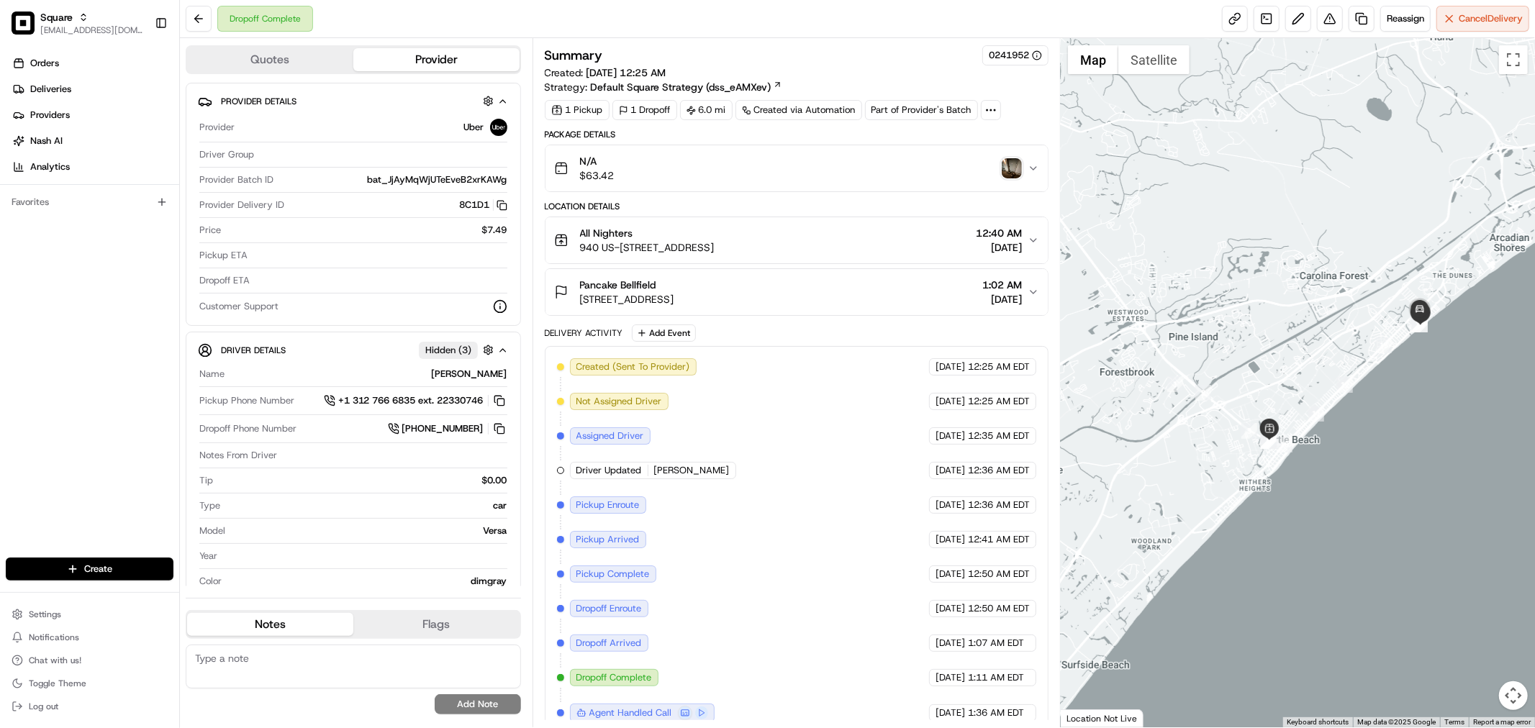
click at [422, 656] on textarea at bounding box center [353, 667] width 335 height 44
paste textarea "Type of Caller : customer Reason for Call: Order never received Concern: custom…"
type textarea "Type of Caller : customer Reason for Call: Order never received Concern: custom…"
click at [458, 702] on button "Add Note" at bounding box center [478, 705] width 86 height 20
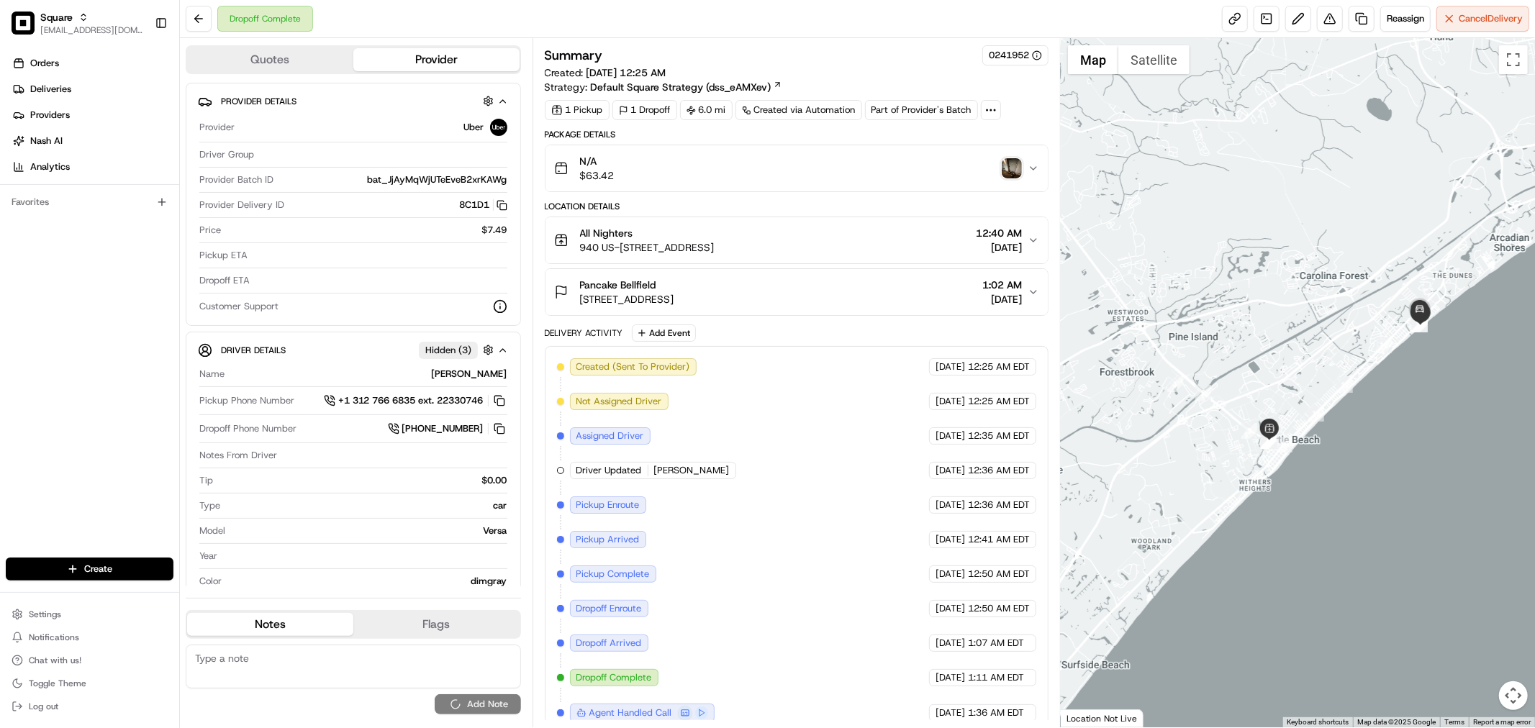
scroll to position [0, 0]
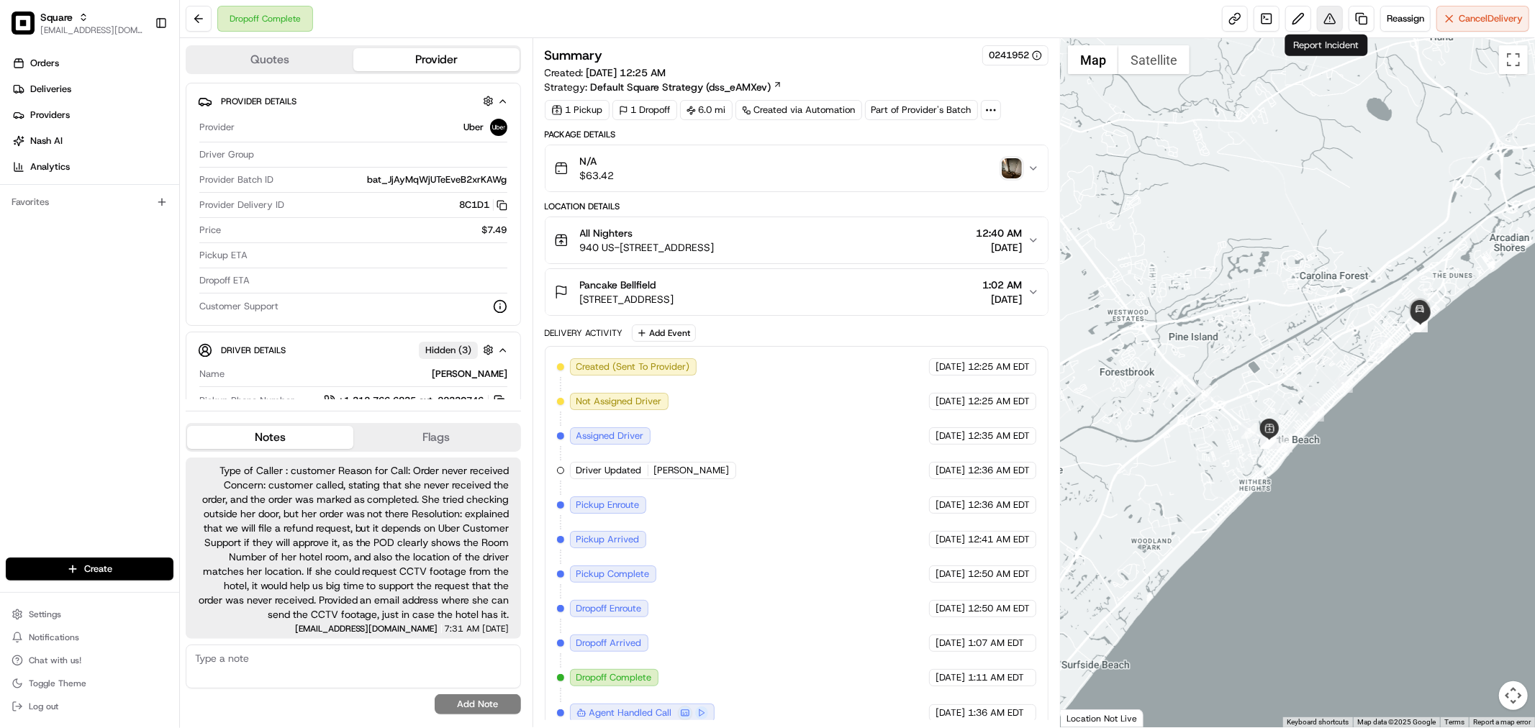
click at [1334, 30] on body "Square javellanoza@nashhelp.com Toggle Sidebar Orders Deliveries Providers Nash…" at bounding box center [767, 364] width 1535 height 728
click at [1330, 22] on button at bounding box center [1330, 19] width 26 height 26
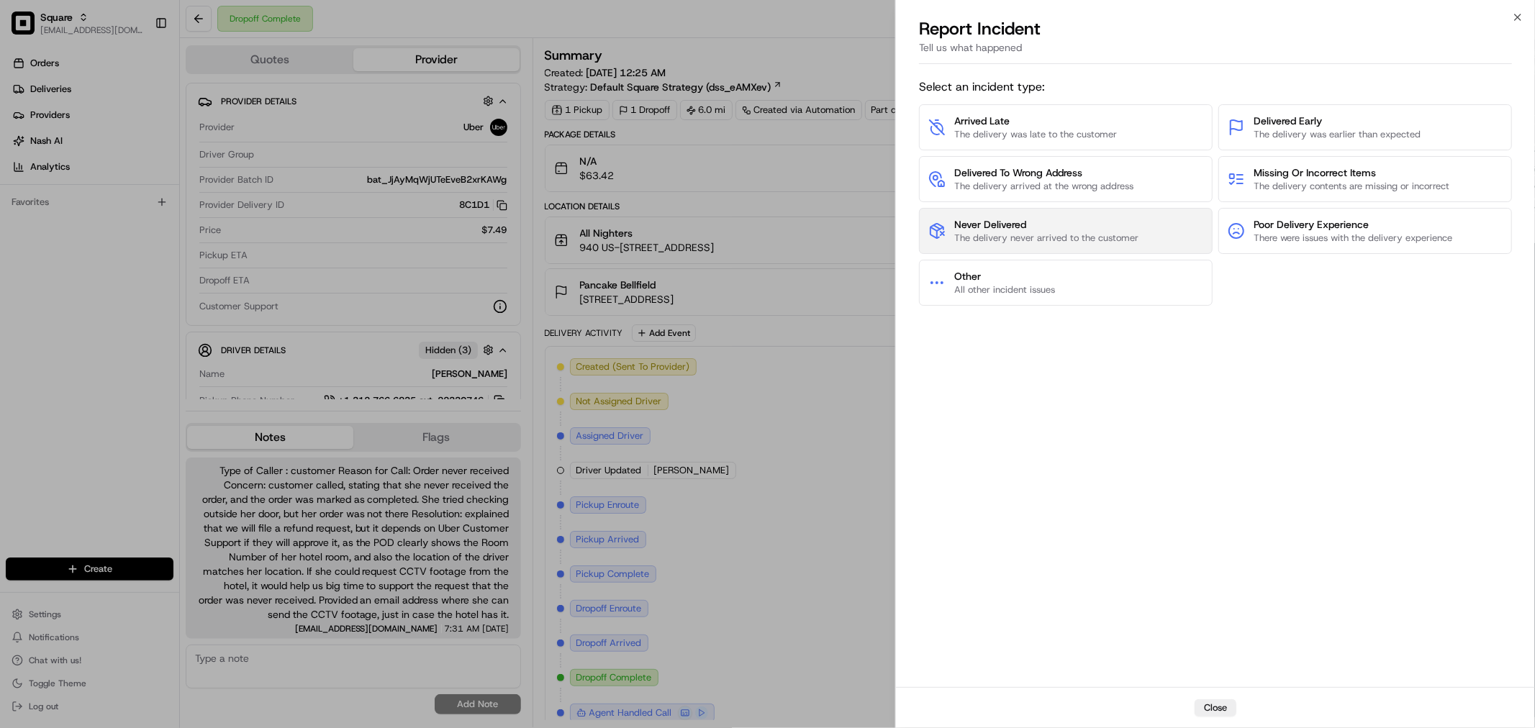
click at [1041, 230] on span "Never Delivered" at bounding box center [1046, 224] width 184 height 14
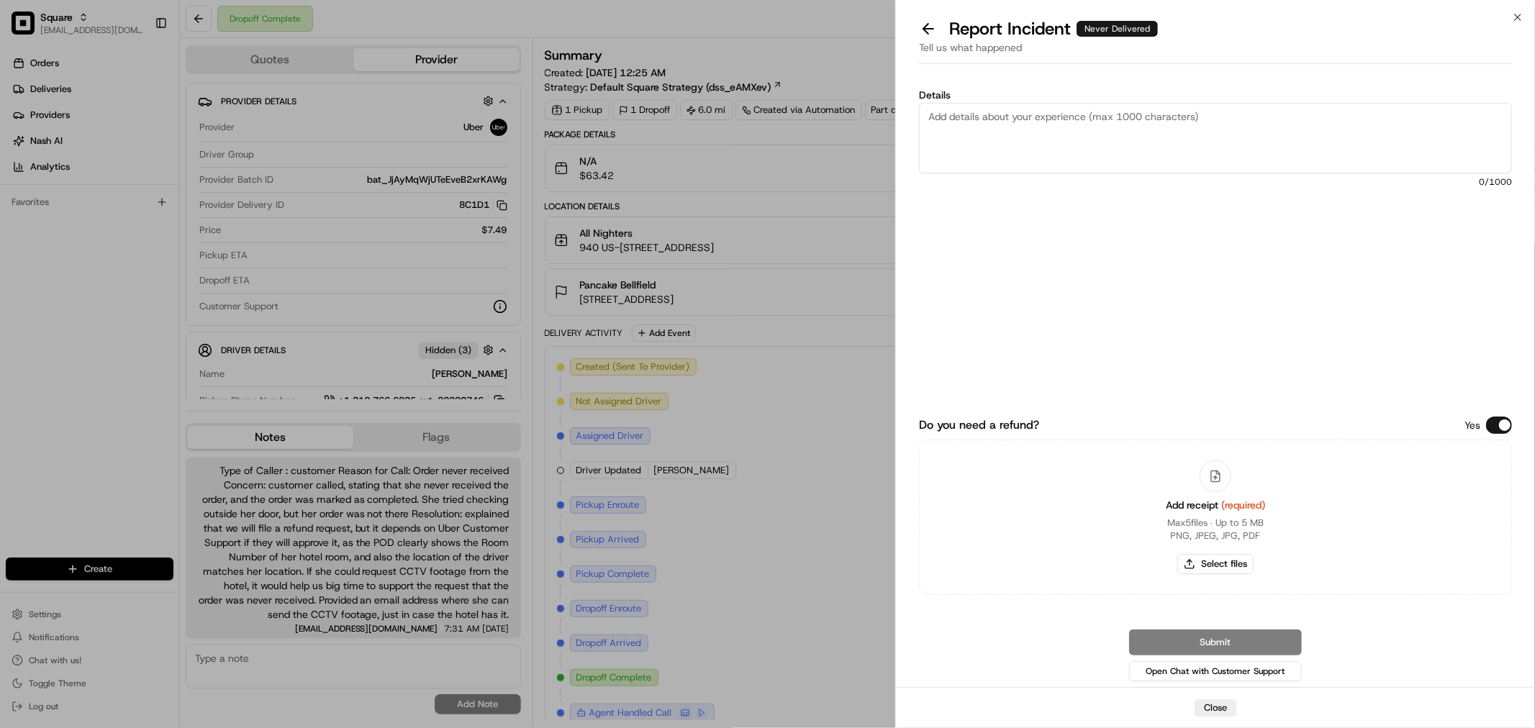
click at [1093, 113] on textarea "Details" at bounding box center [1215, 138] width 593 height 71
paste textarea "customer called, stating that she never received the order, and the order was m…"
click at [1133, 141] on textarea "customer called, stating that she never received the order, and the order was m…" at bounding box center [1215, 138] width 593 height 71
paste textarea "The customer called, stating that she never received the order, despite it being"
click at [1155, 137] on textarea "The customer called, stating that she never received the order, despite it bein…" at bounding box center [1215, 138] width 593 height 71
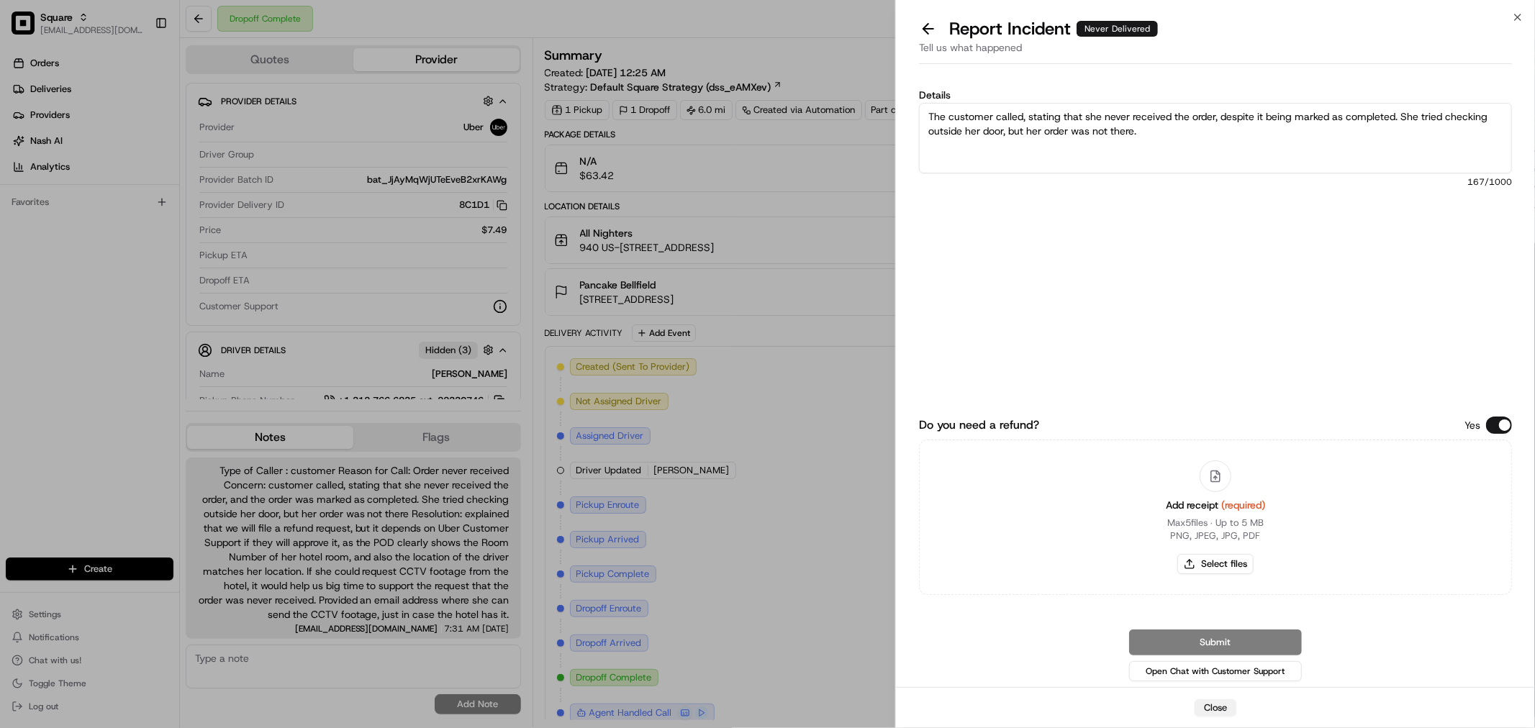
type textarea "The customer called, stating that she never received the order, despite it bein…"
click at [1216, 715] on button "Close" at bounding box center [1216, 708] width 42 height 17
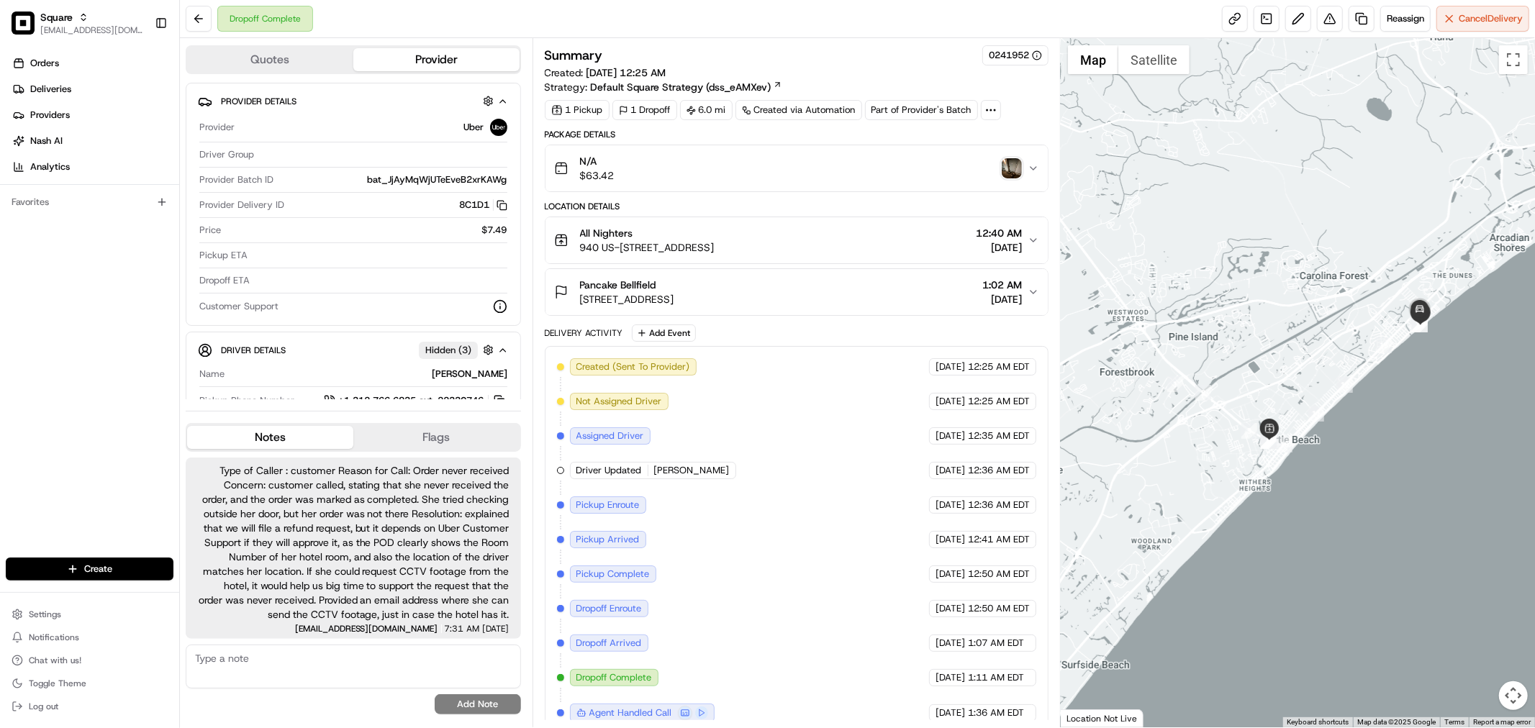
click at [367, 679] on textarea at bounding box center [353, 667] width 335 height 44
click at [381, 659] on textarea "Will wait for the customer's Email" at bounding box center [353, 667] width 335 height 44
click at [495, 668] on textarea "Will wait for the customer's Email if she can send us a CCVT footage to backuo/…" at bounding box center [353, 667] width 335 height 44
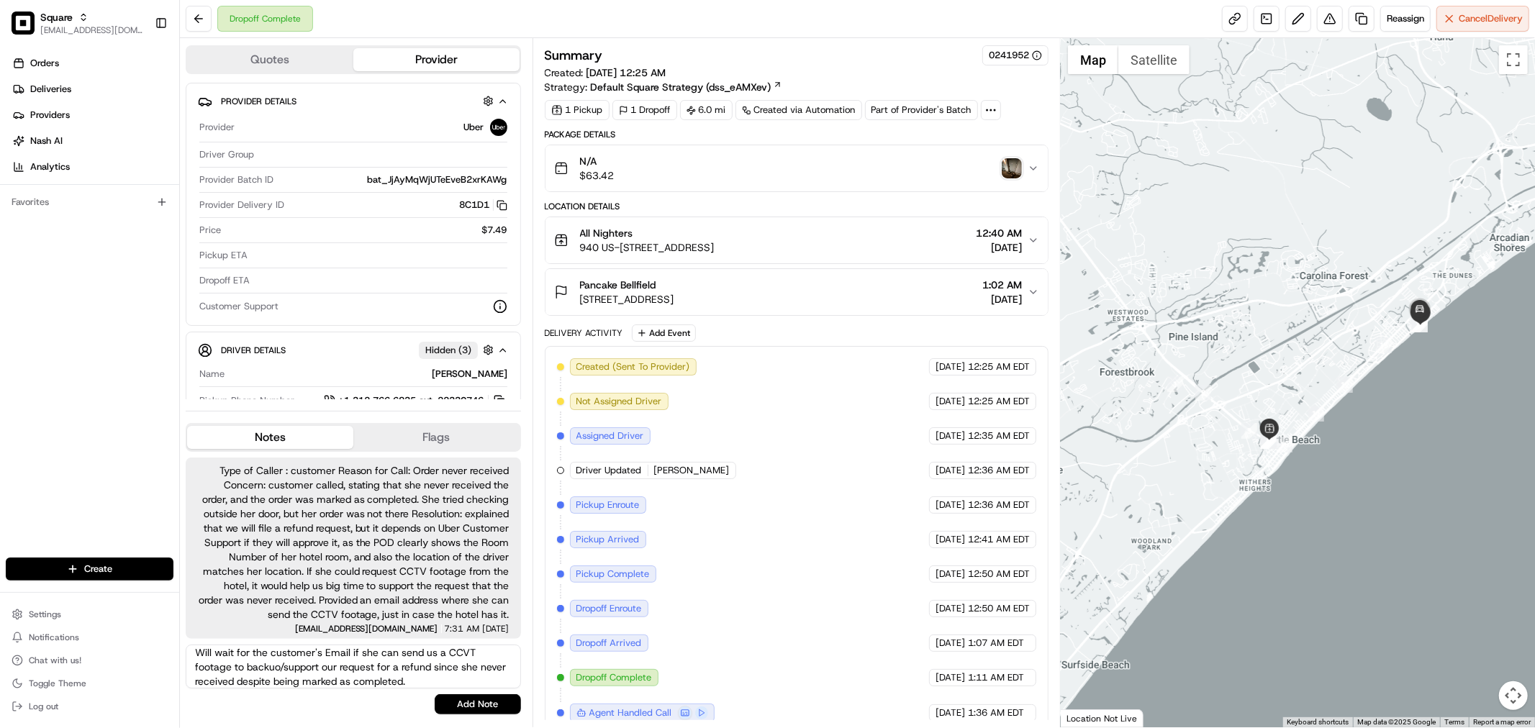
paste textarea "e will wait for the customer's email to see if she can send us CCTV footage to …"
click at [232, 674] on textarea "We will wait for the customer's email to see if she can send us CCTV footage to…" at bounding box center [353, 667] width 335 height 44
click at [268, 655] on textarea "We will wait for the customer's email to see if she can send us CCTV footage to…" at bounding box center [353, 667] width 335 height 44
drag, startPoint x: 214, startPoint y: 654, endPoint x: 189, endPoint y: 654, distance: 25.9
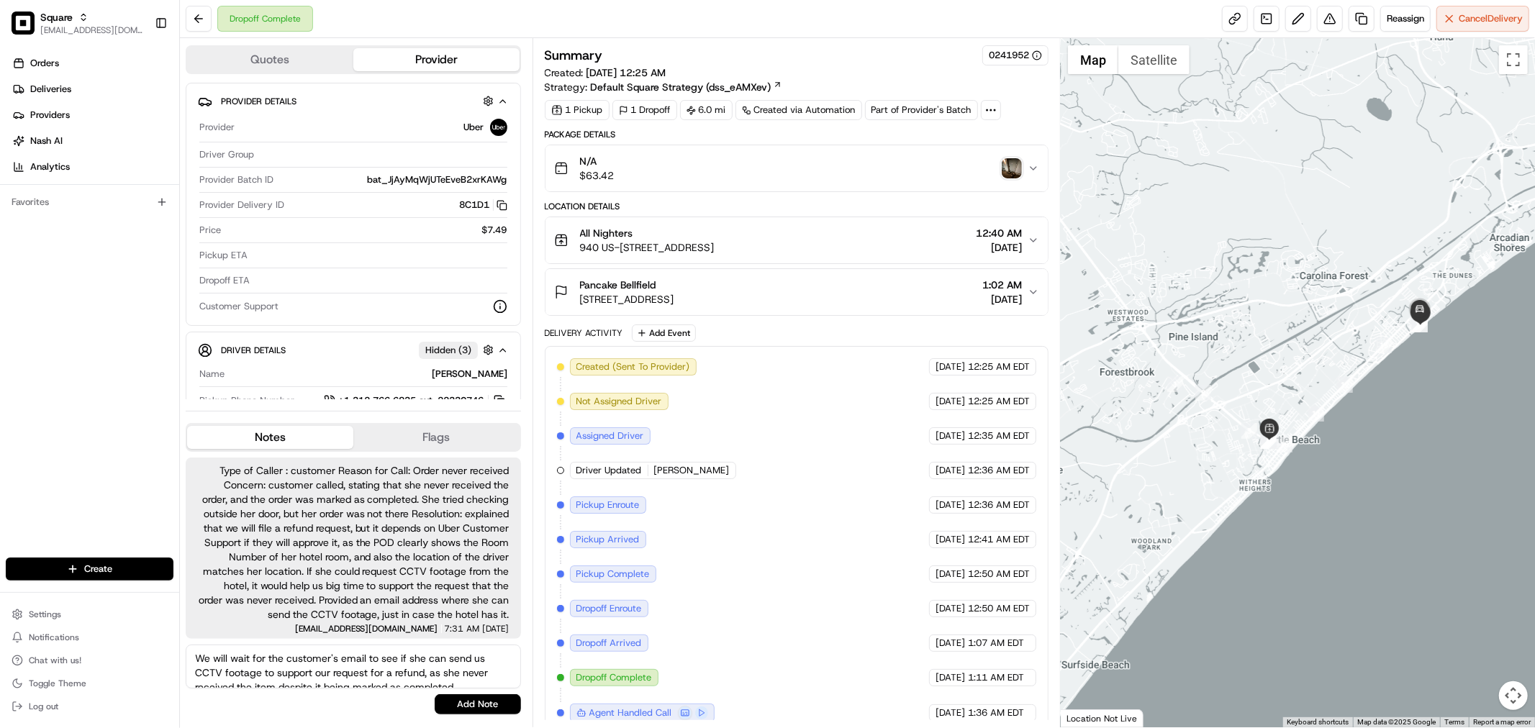
click at [189, 654] on textarea "We will wait for the customer's email to see if she can send us CCTV footage to…" at bounding box center [353, 667] width 335 height 44
click at [465, 672] on textarea "will wait for the customer's email to see if she can send us CCTV footage to su…" at bounding box center [353, 667] width 335 height 44
paste textarea "I will wait for 1 hour. If no email is received, I will file an incident report,"
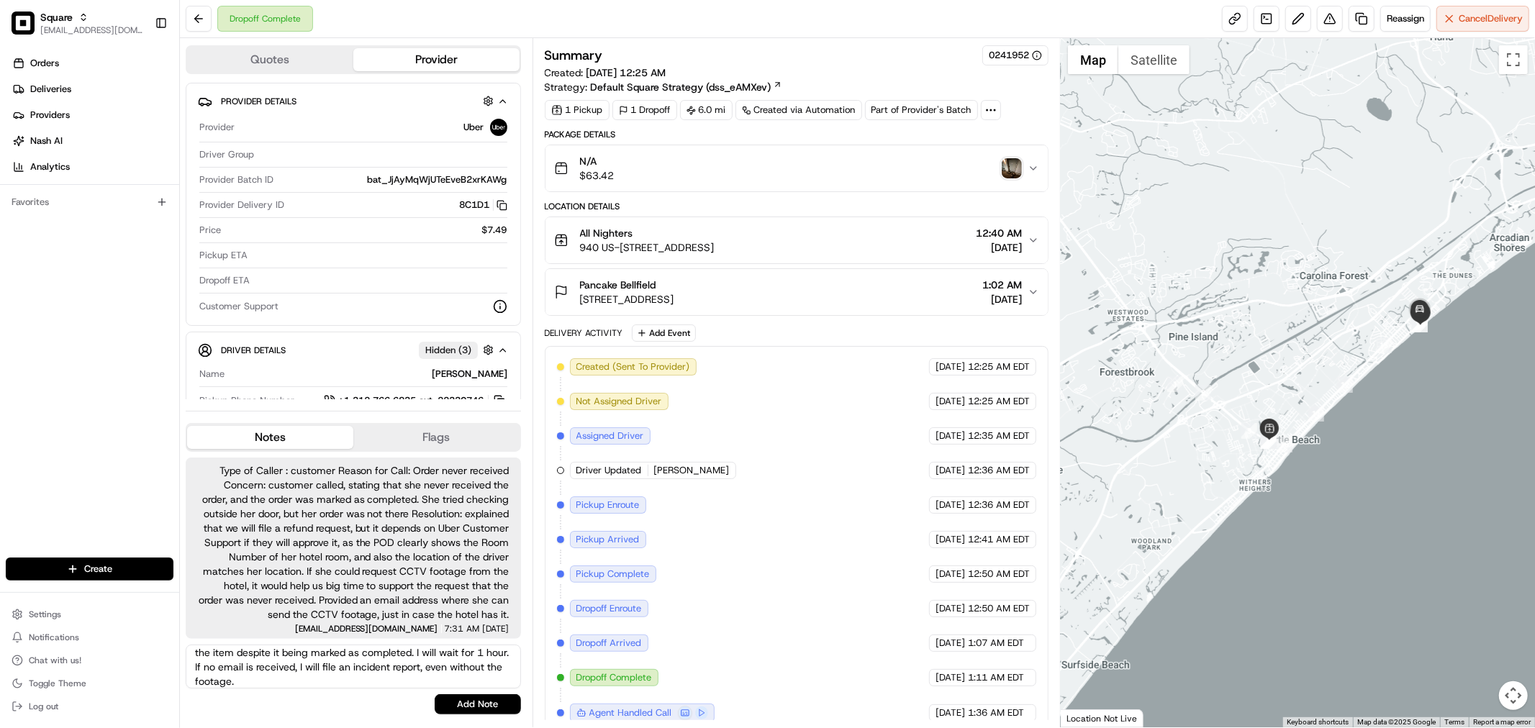
click at [462, 658] on textarea "will wait for the customer's email to see if she can send us CCTV footage to su…" at bounding box center [353, 667] width 335 height 44
type textarea "will wait for the customer's email to see if she can send us CCTV footage to su…"
click at [480, 707] on button "Add Note" at bounding box center [478, 705] width 86 height 20
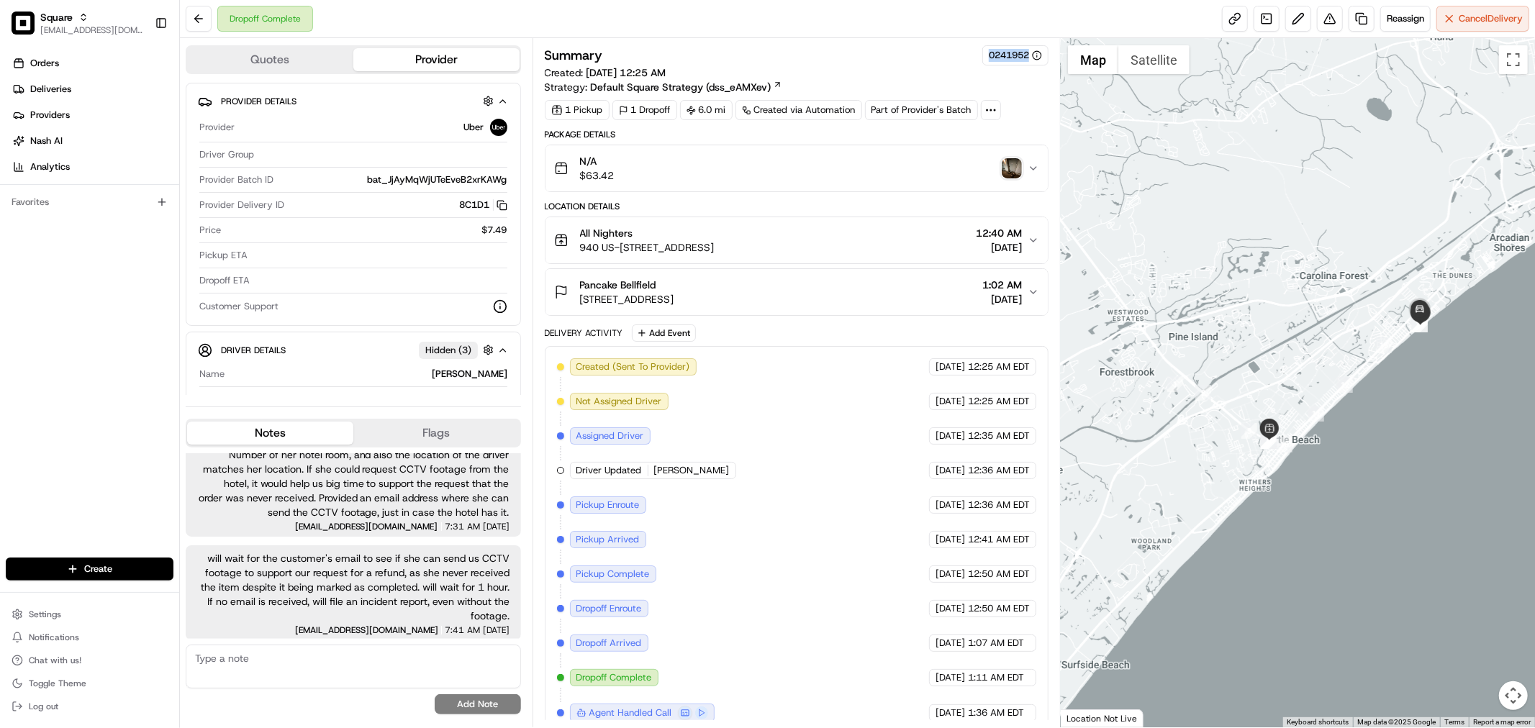
drag, startPoint x: 950, startPoint y: 70, endPoint x: 1011, endPoint y: 70, distance: 60.5
click at [1011, 70] on div "Summary 0241952 Created: 08/15/2025 12:25 AM Strategy: Default Square Strategy …" at bounding box center [797, 69] width 504 height 49
copy div "0241952"
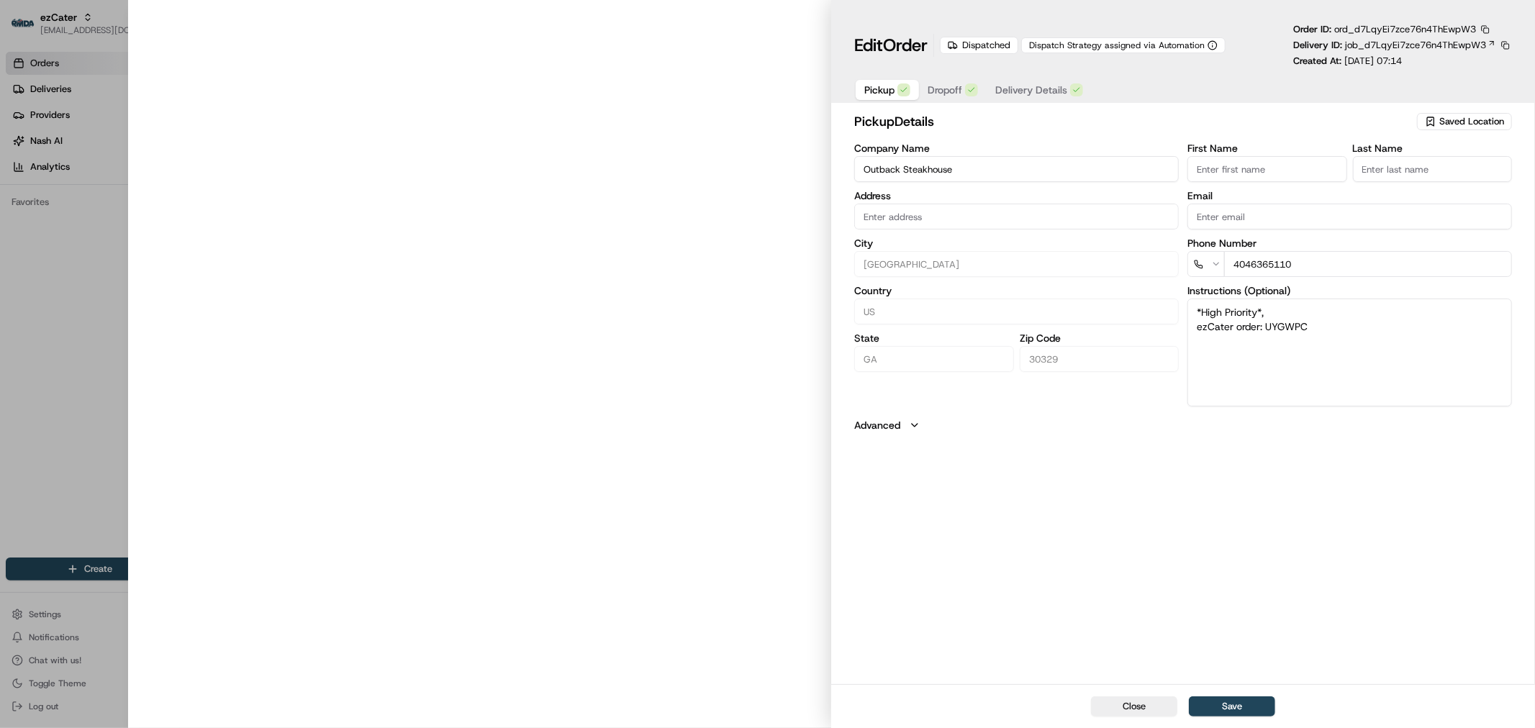
type input "[STREET_ADDRESS]"
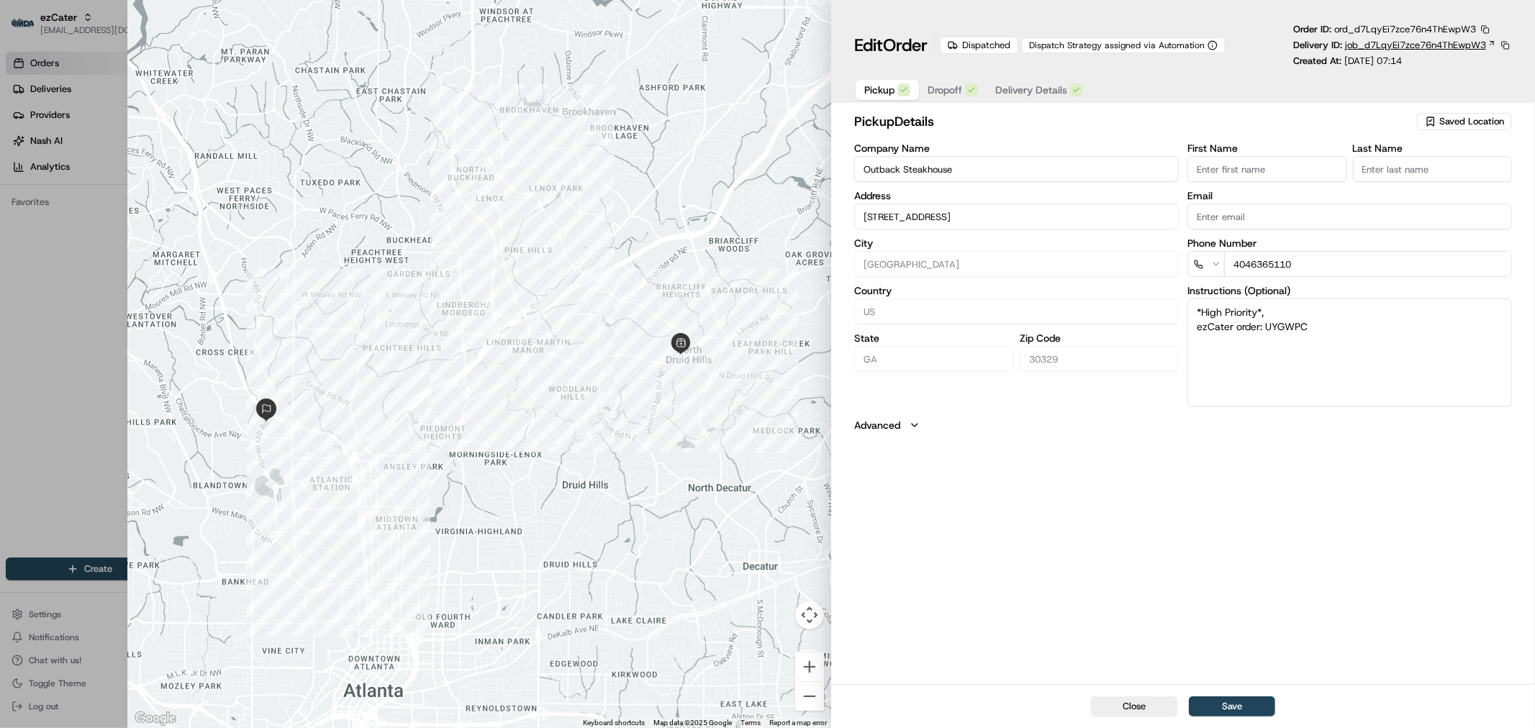
click at [1393, 49] on span "job_d7LqyEi7zce76n4ThEwpW3" at bounding box center [1415, 45] width 141 height 13
